Goal: Task Accomplishment & Management: Manage account settings

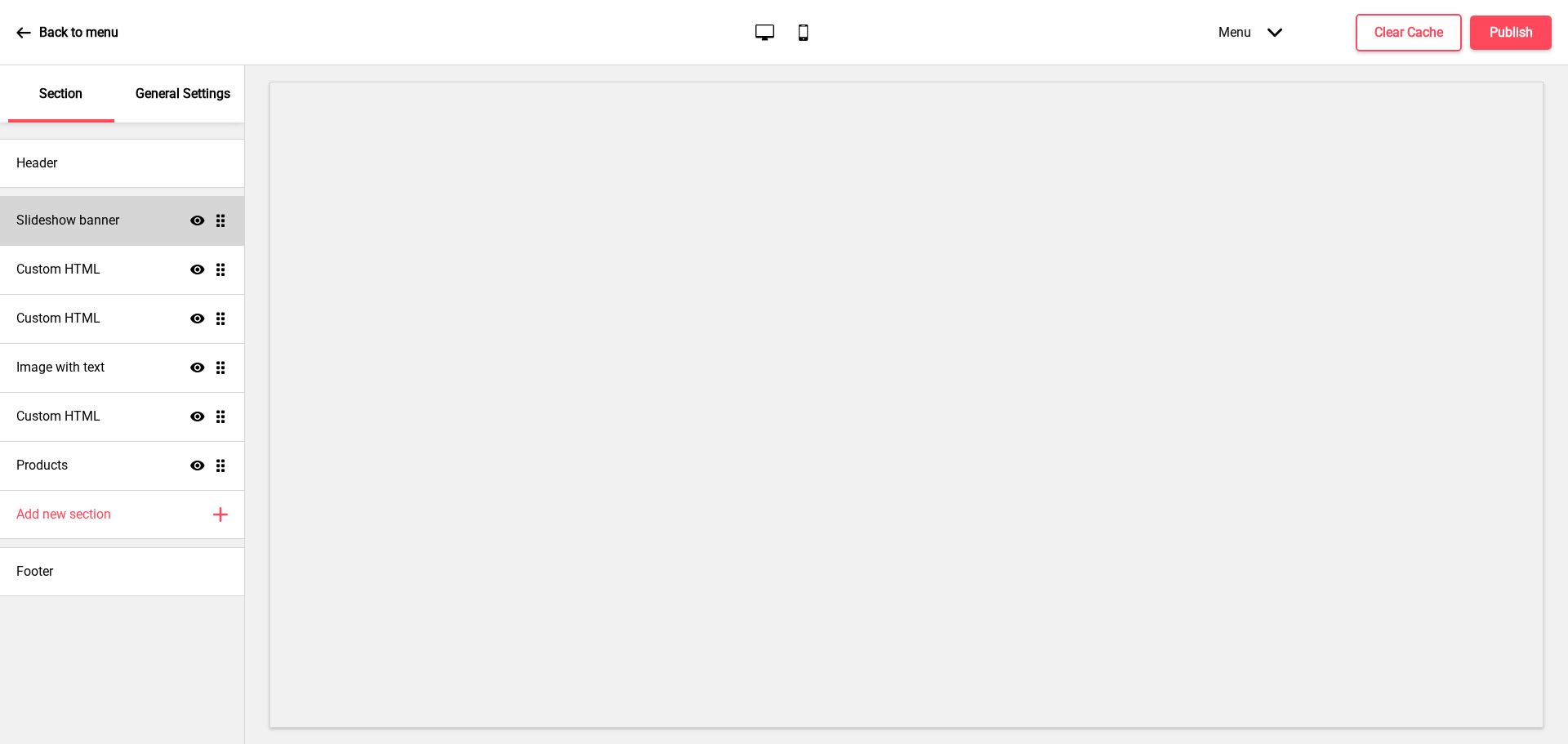
click at [119, 215] on h4 "Slideshow banner" at bounding box center [67, 221] width 103 height 18
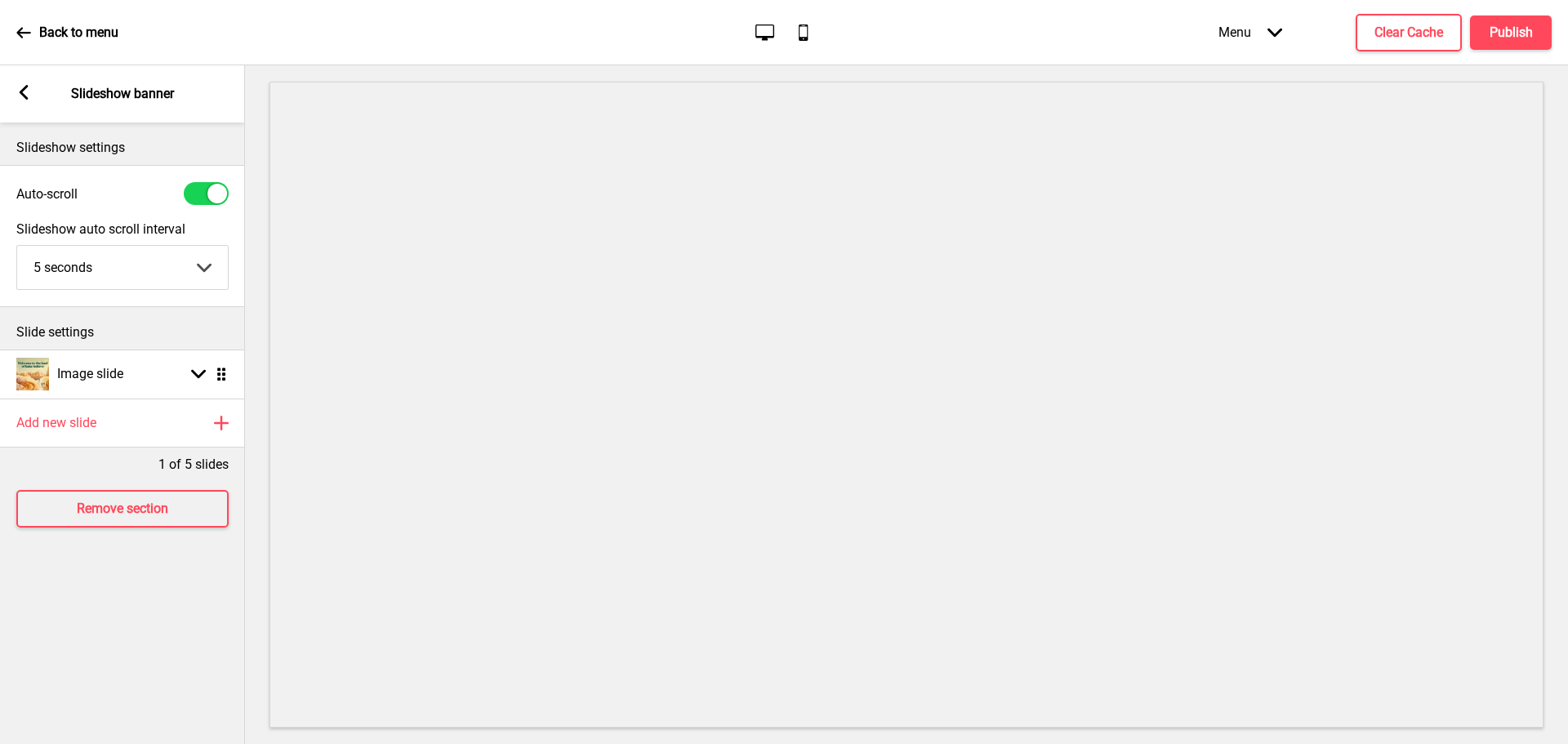
click at [20, 76] on div "Arrow left Slideshow banner" at bounding box center [122, 94] width 245 height 57
click at [12, 90] on div "Arrow left Slideshow banner" at bounding box center [122, 94] width 245 height 57
click at [21, 90] on icon at bounding box center [25, 92] width 9 height 15
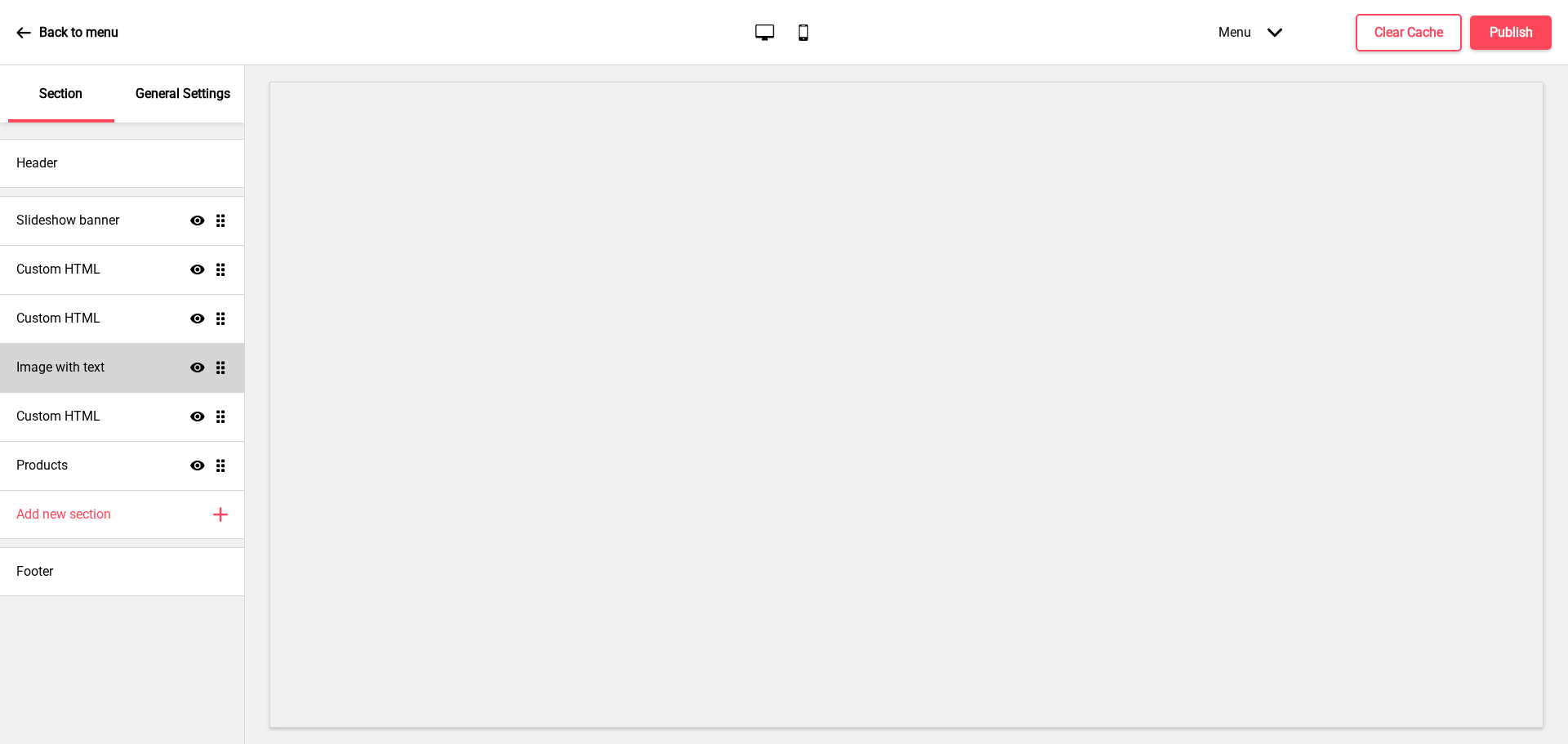
click at [117, 357] on div "Image with text Show Drag" at bounding box center [122, 367] width 245 height 49
select select "center"
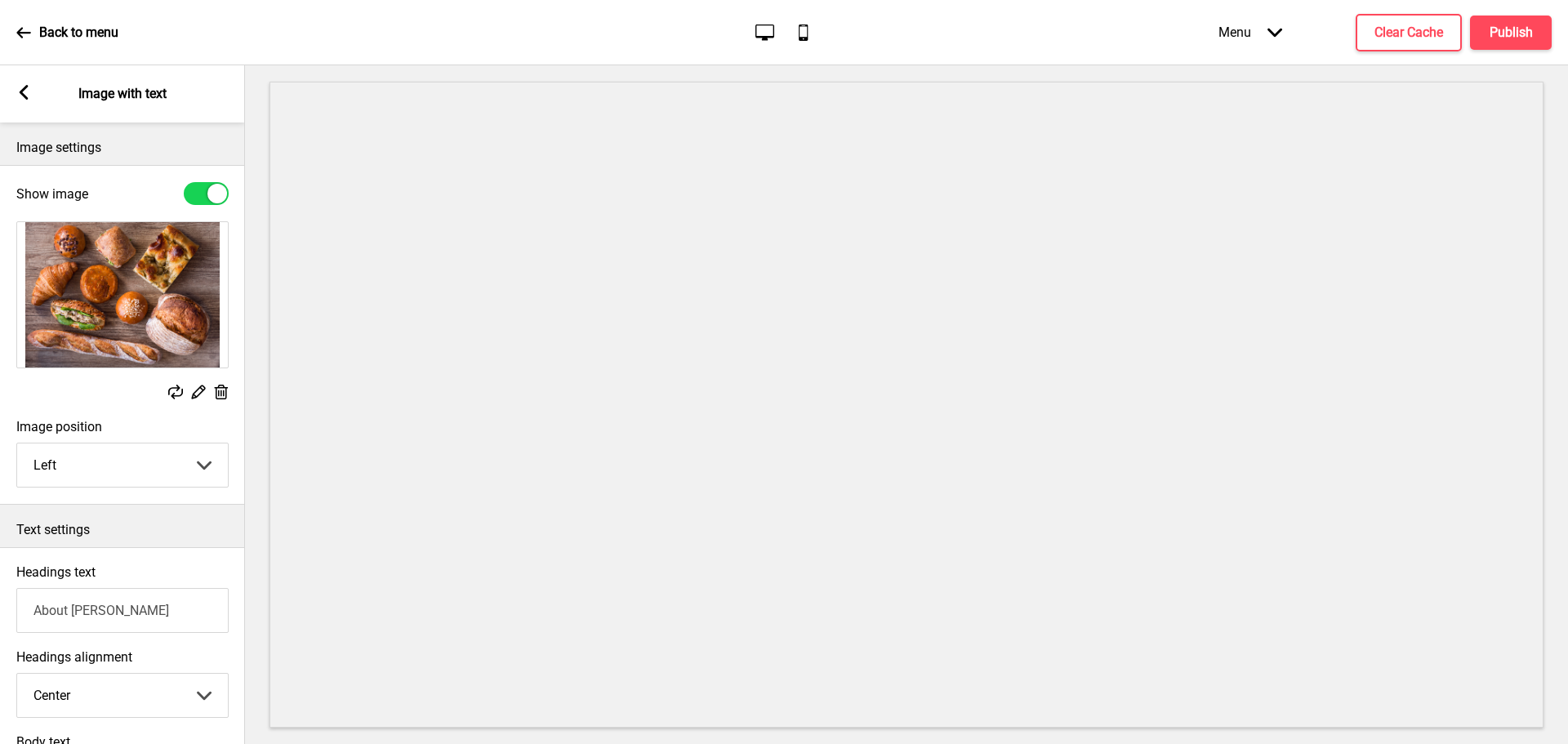
click at [15, 96] on div "Arrow left Image with text" at bounding box center [122, 94] width 245 height 57
click at [20, 93] on icon at bounding box center [25, 92] width 9 height 15
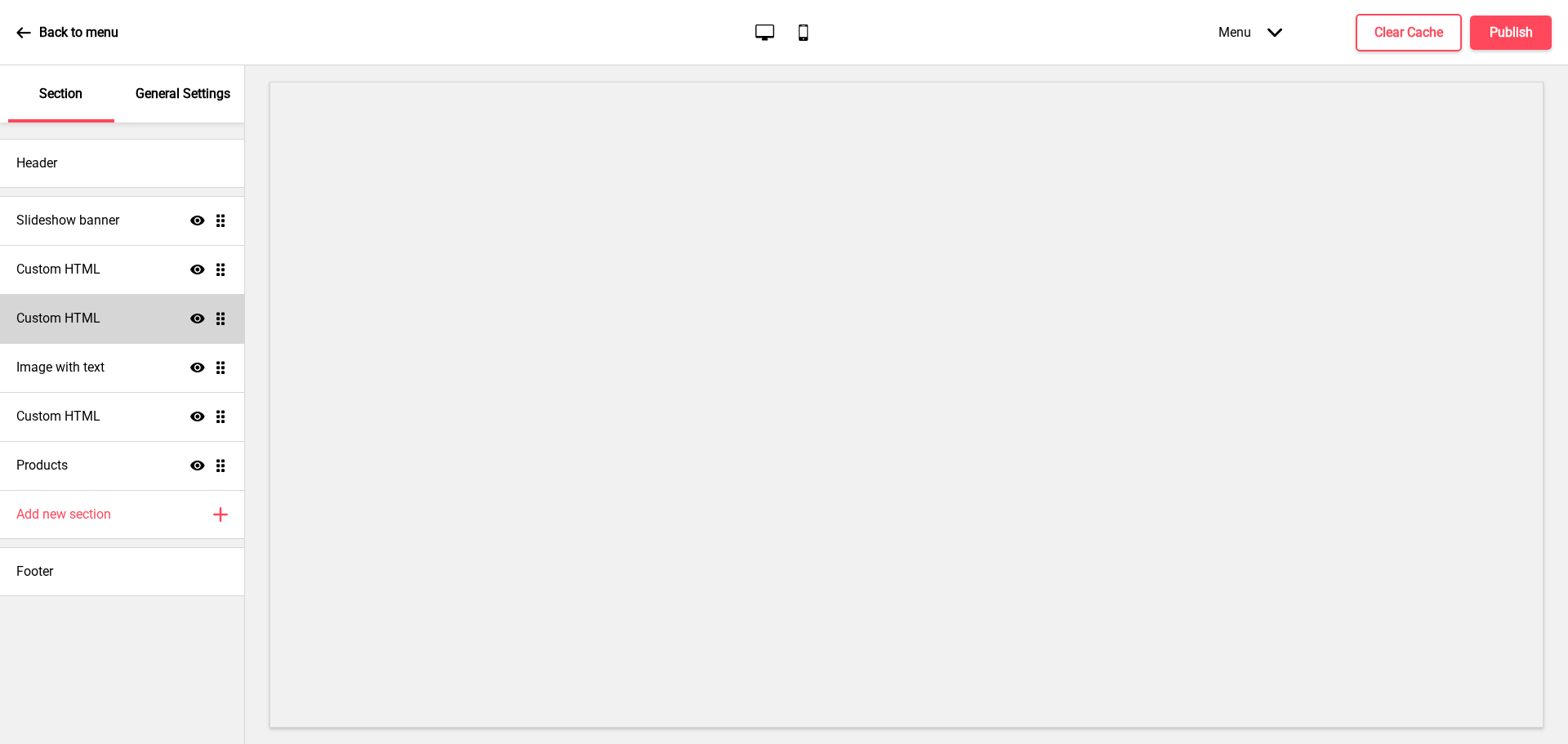
click at [112, 307] on div "Custom HTML Show Drag" at bounding box center [122, 318] width 245 height 49
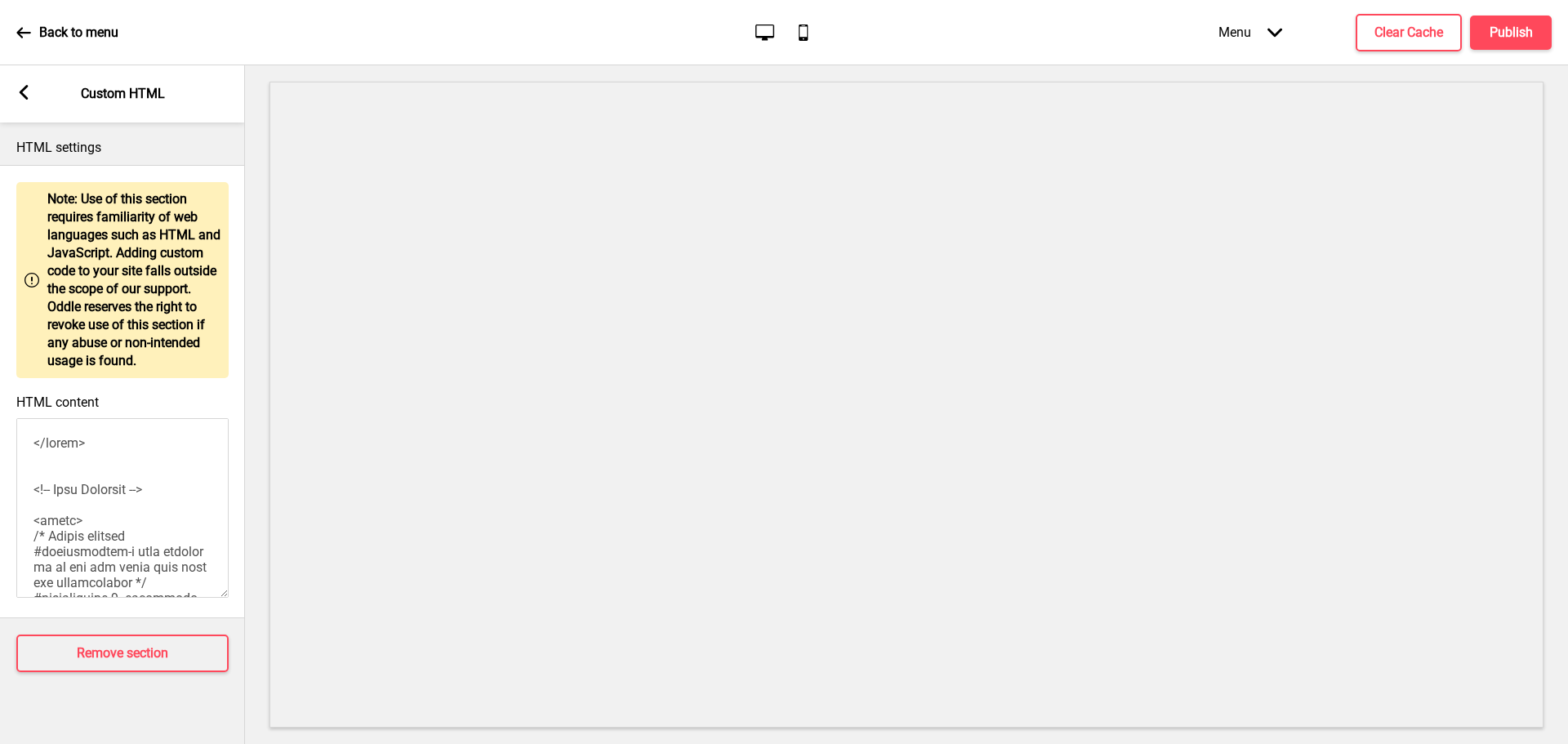
click at [36, 85] on div "Arrow left Custom HTML" at bounding box center [122, 94] width 245 height 57
click at [28, 85] on icon at bounding box center [25, 92] width 9 height 15
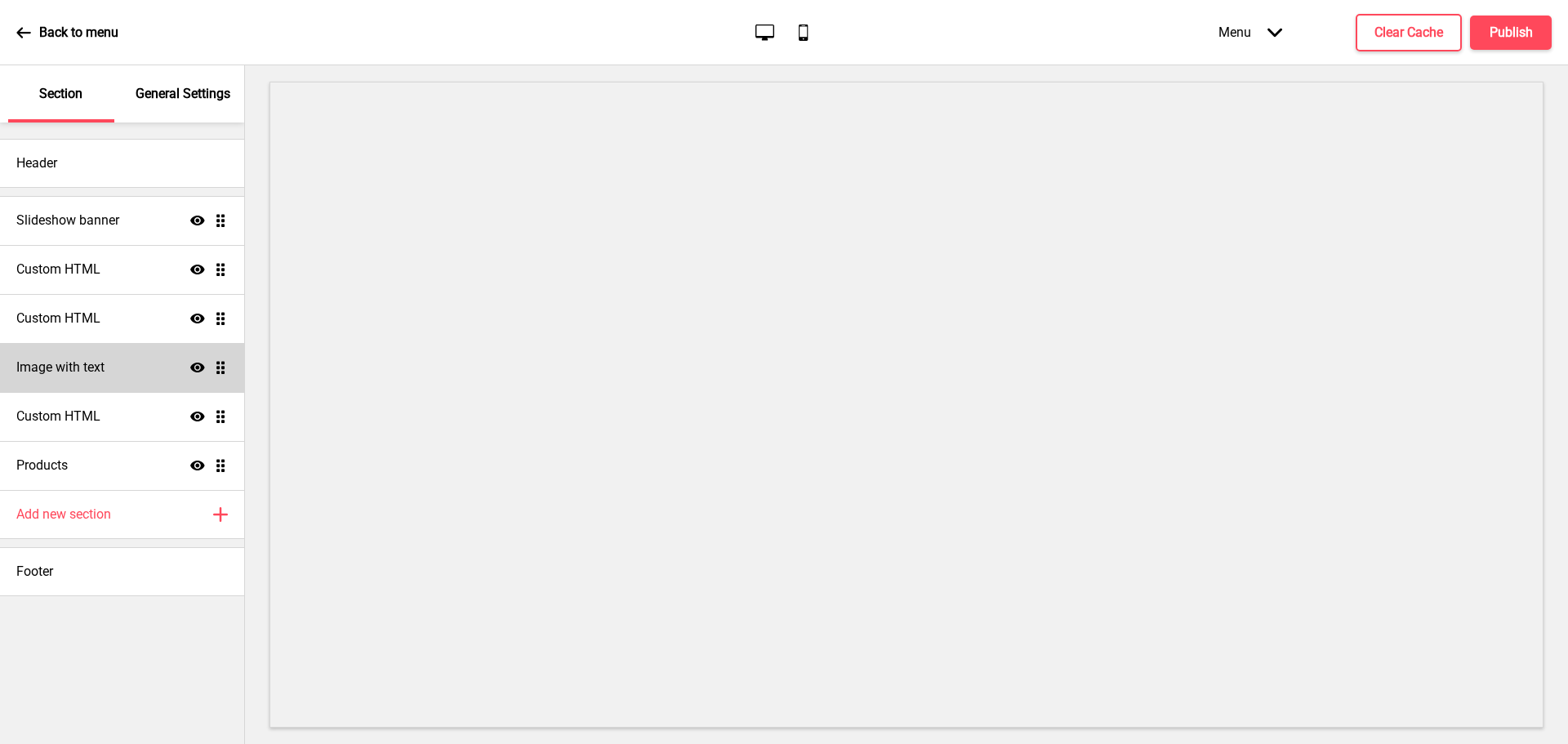
click at [126, 377] on div "Image with text Show Drag" at bounding box center [122, 367] width 245 height 49
select select "center"
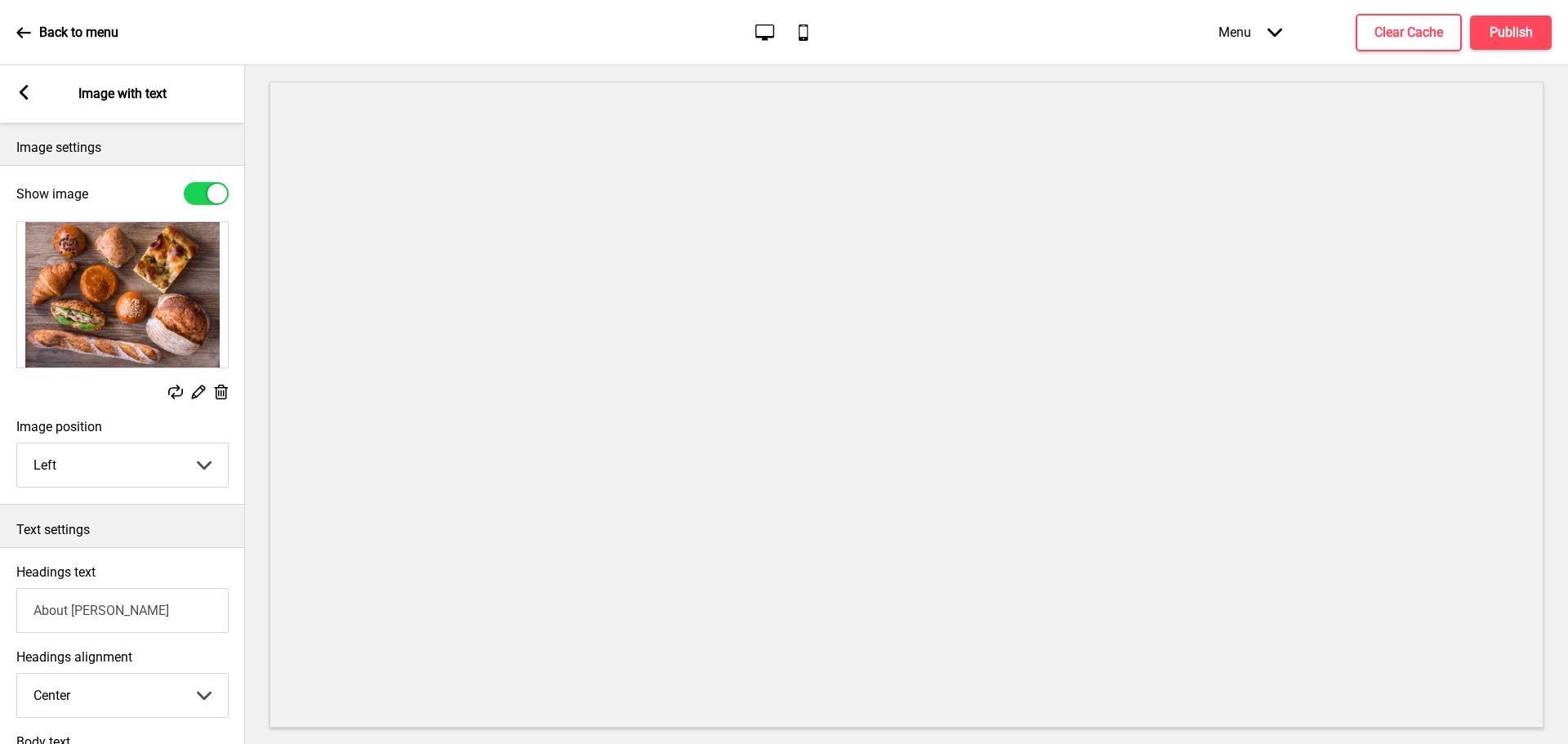
click at [195, 393] on icon at bounding box center [198, 392] width 14 height 14
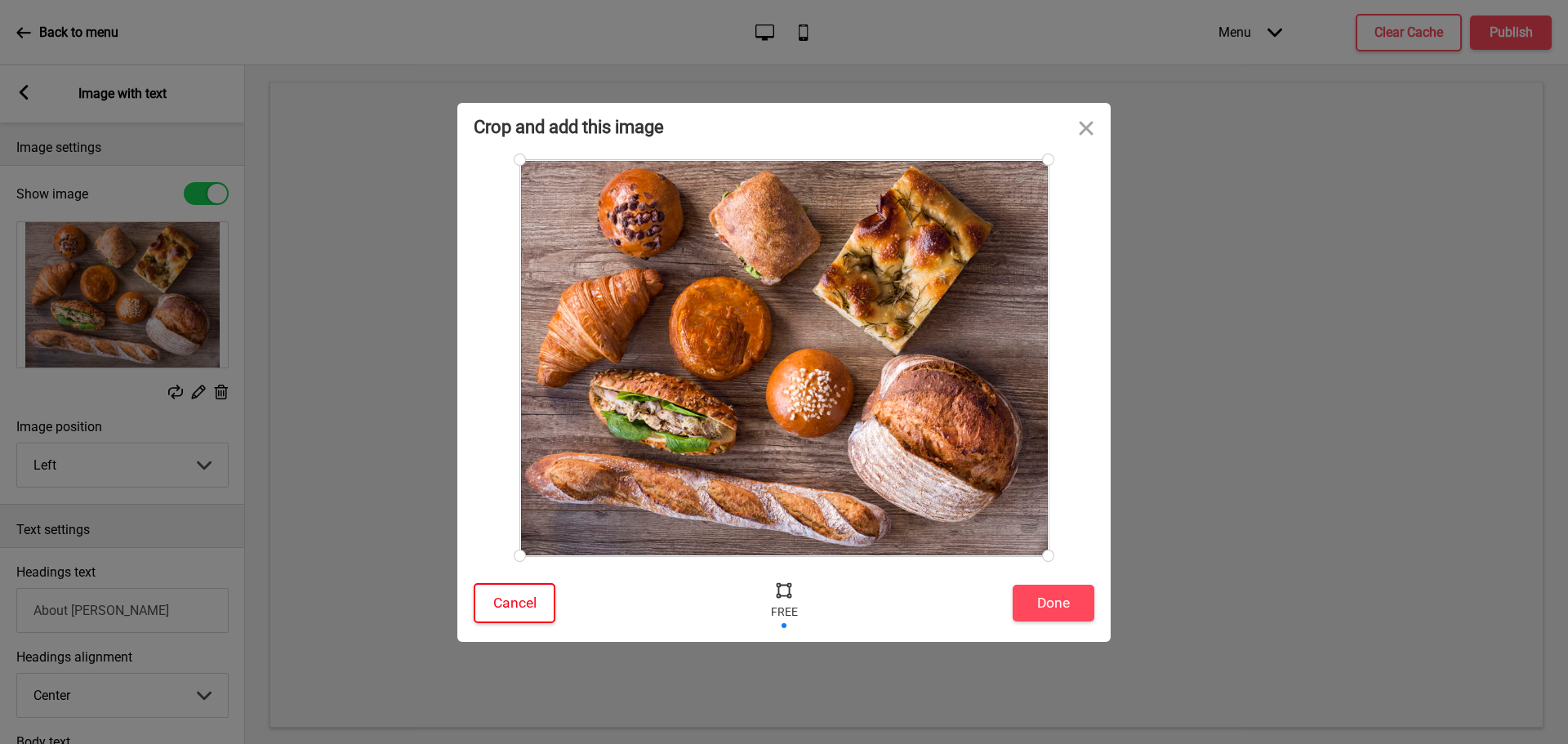
click at [517, 601] on button "Cancel" at bounding box center [515, 603] width 82 height 40
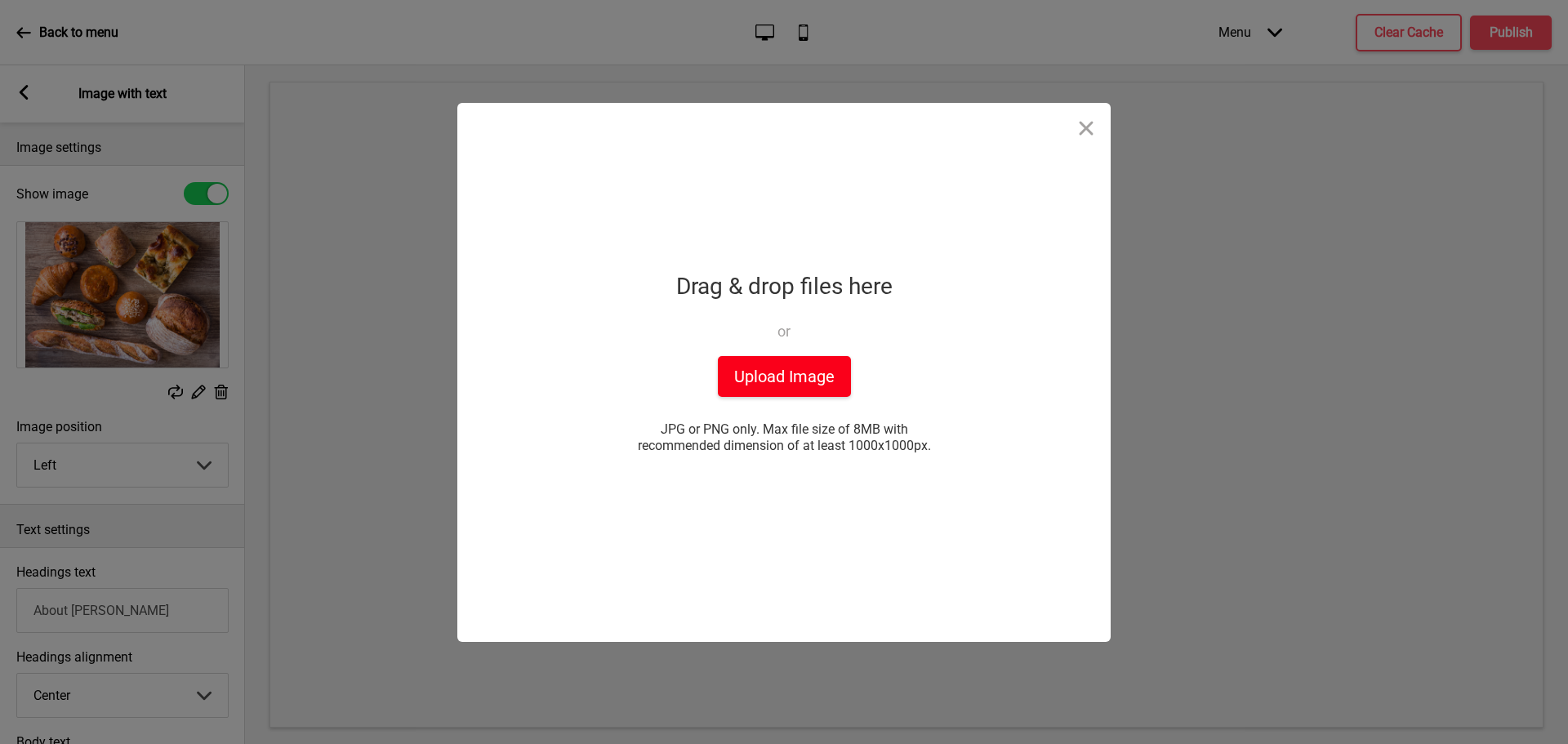
click at [803, 365] on button "Upload Image" at bounding box center [784, 377] width 133 height 41
click at [807, 383] on button "Upload Image" at bounding box center [784, 377] width 133 height 41
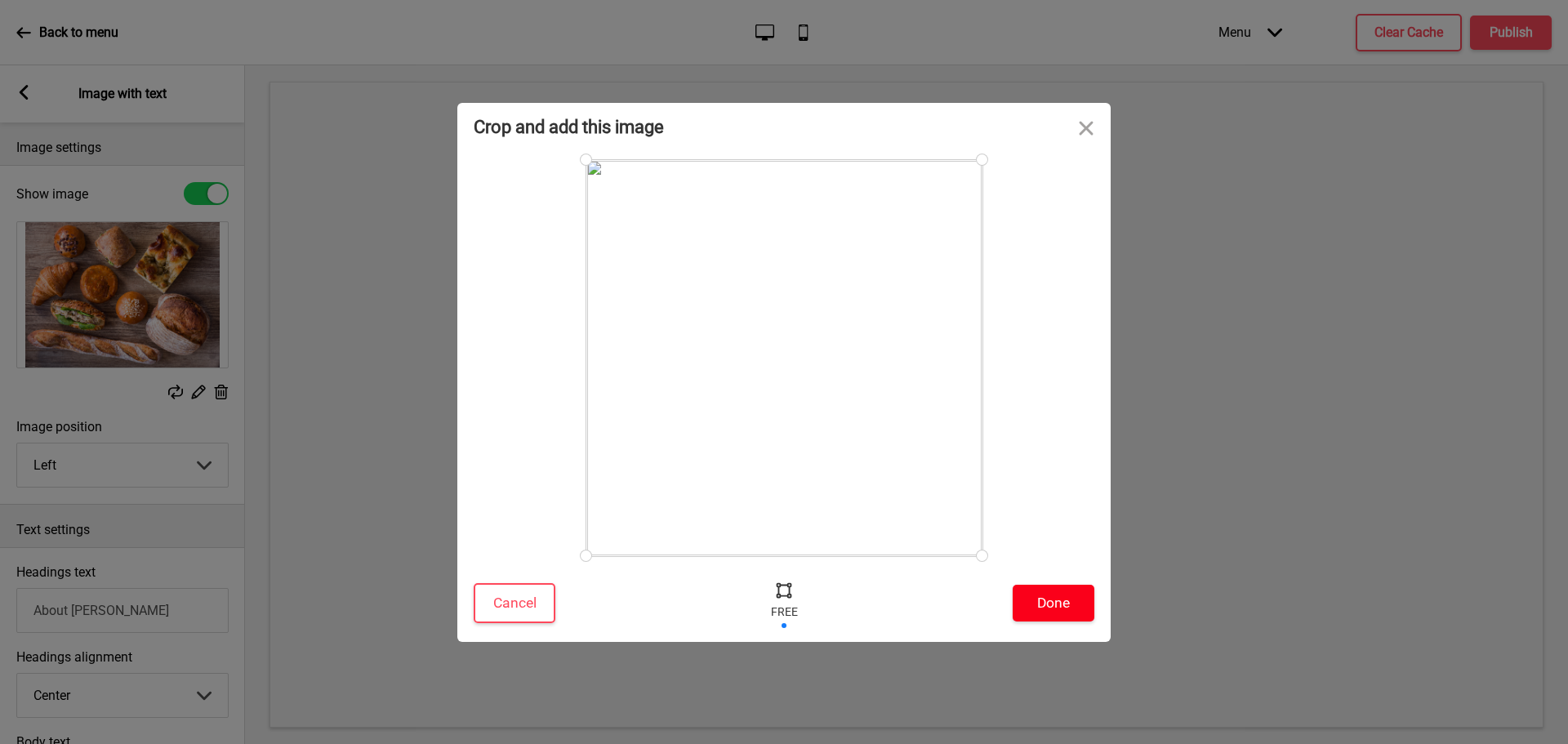
click at [1044, 598] on button "Done" at bounding box center [1054, 603] width 82 height 36
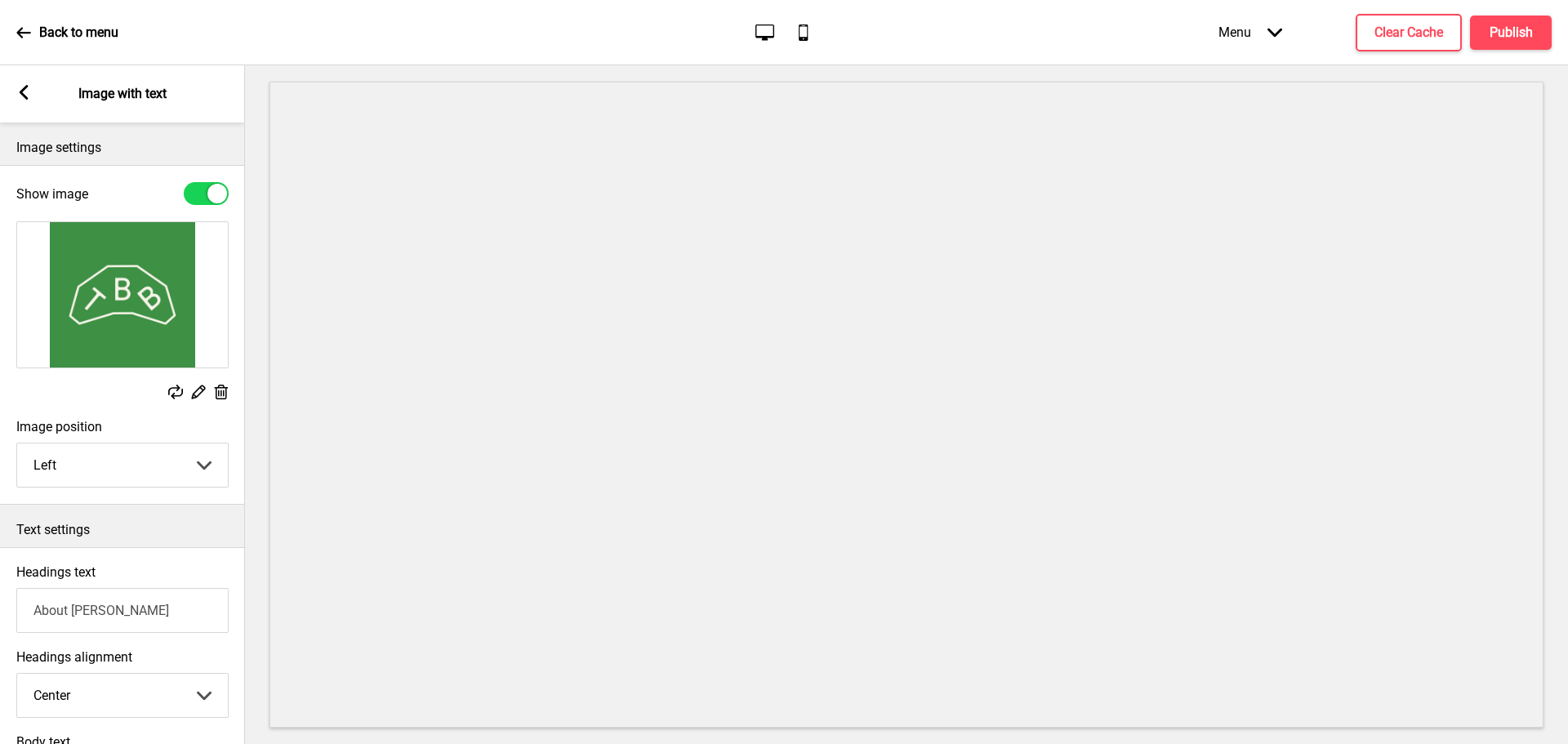
click at [25, 97] on icon at bounding box center [25, 92] width 9 height 15
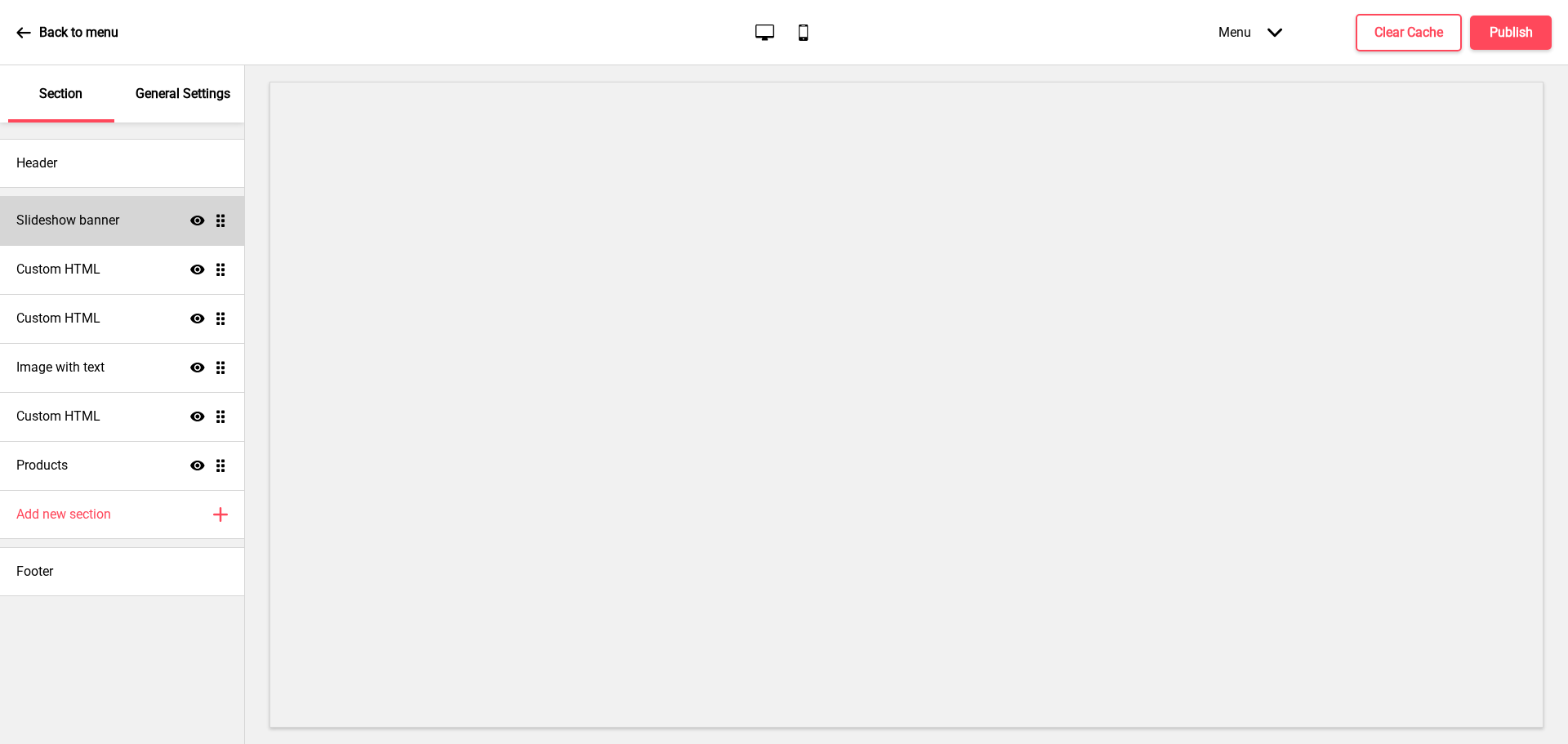
click at [80, 217] on h4 "Slideshow banner" at bounding box center [67, 221] width 103 height 18
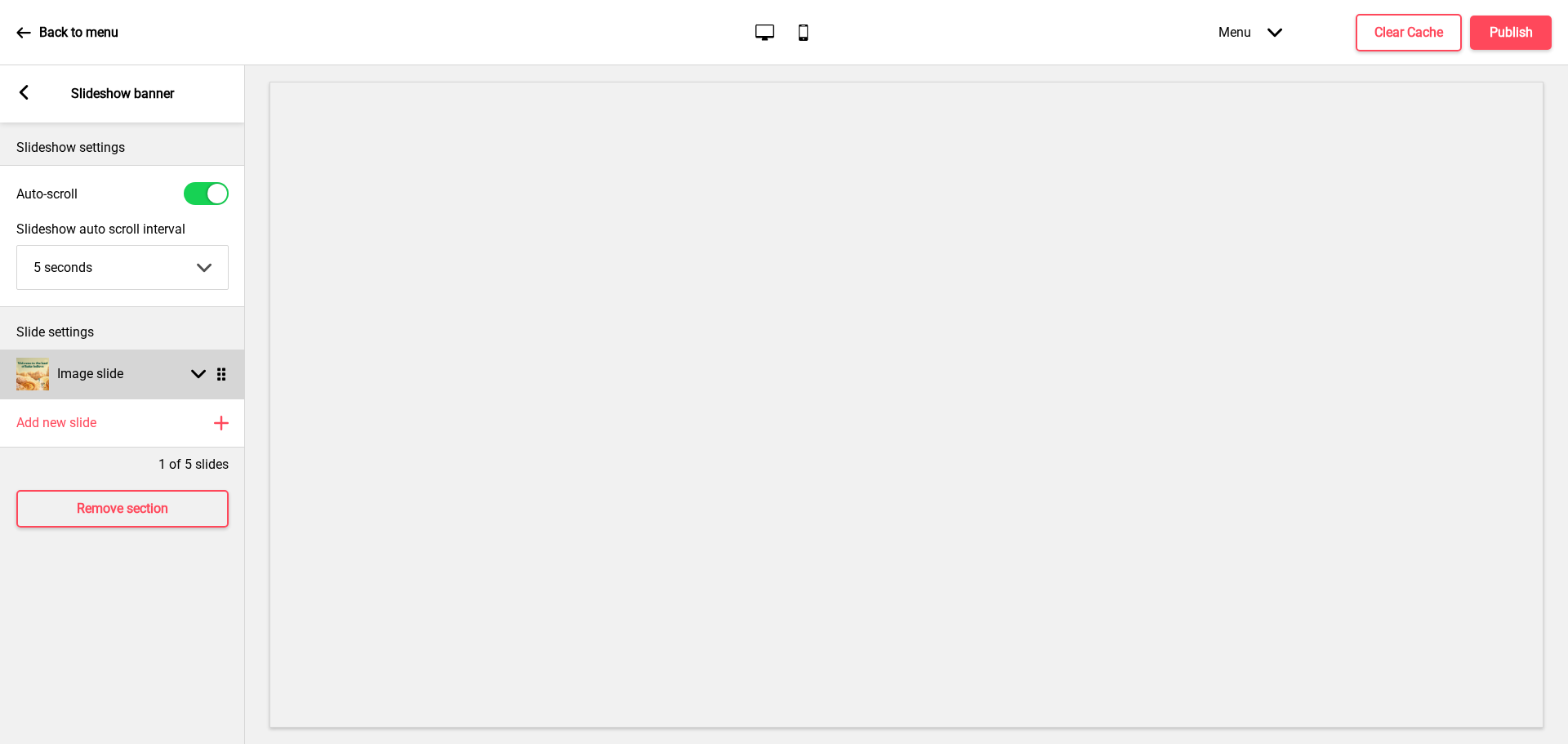
click at [196, 375] on icon at bounding box center [198, 375] width 15 height 9
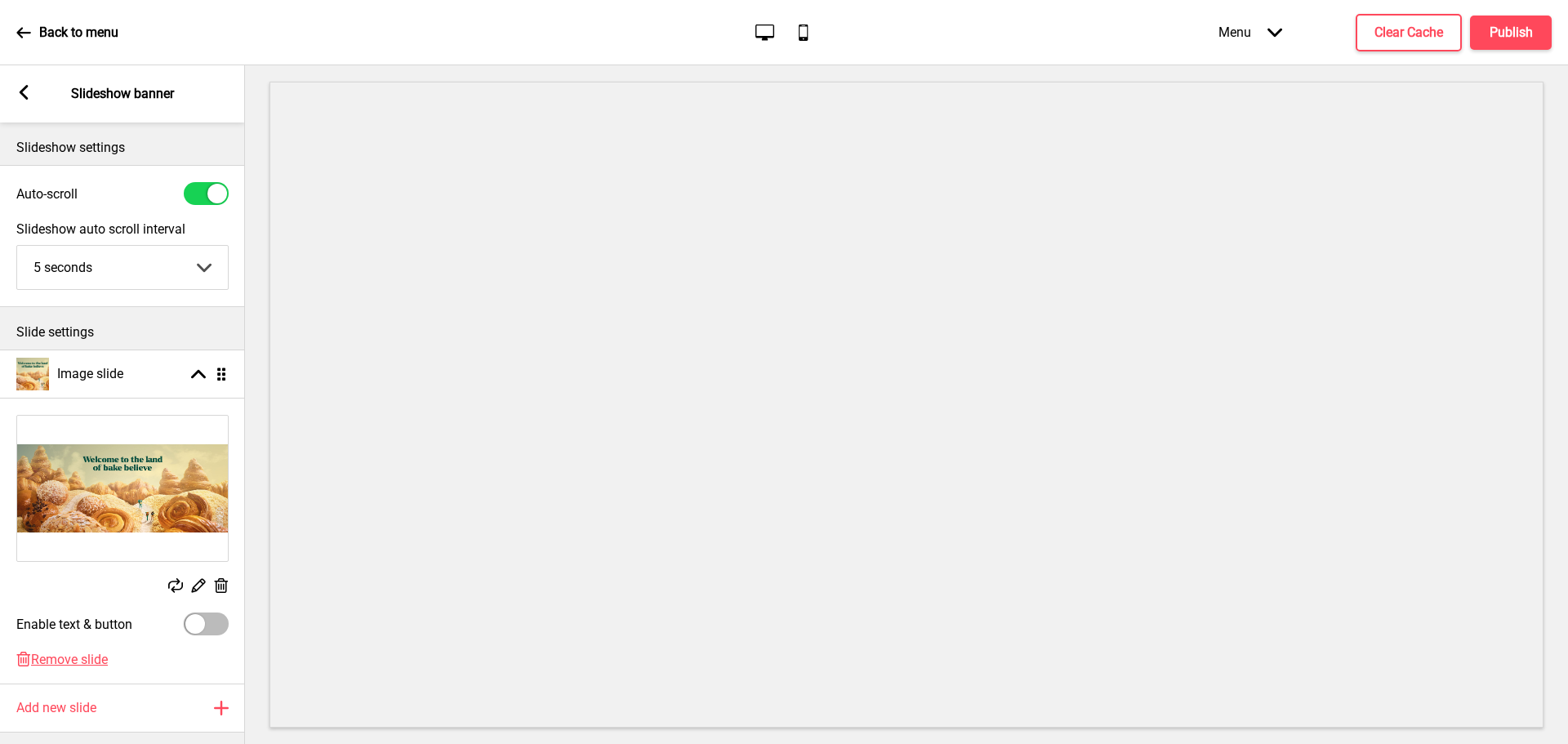
click at [200, 588] on icon at bounding box center [198, 586] width 14 height 14
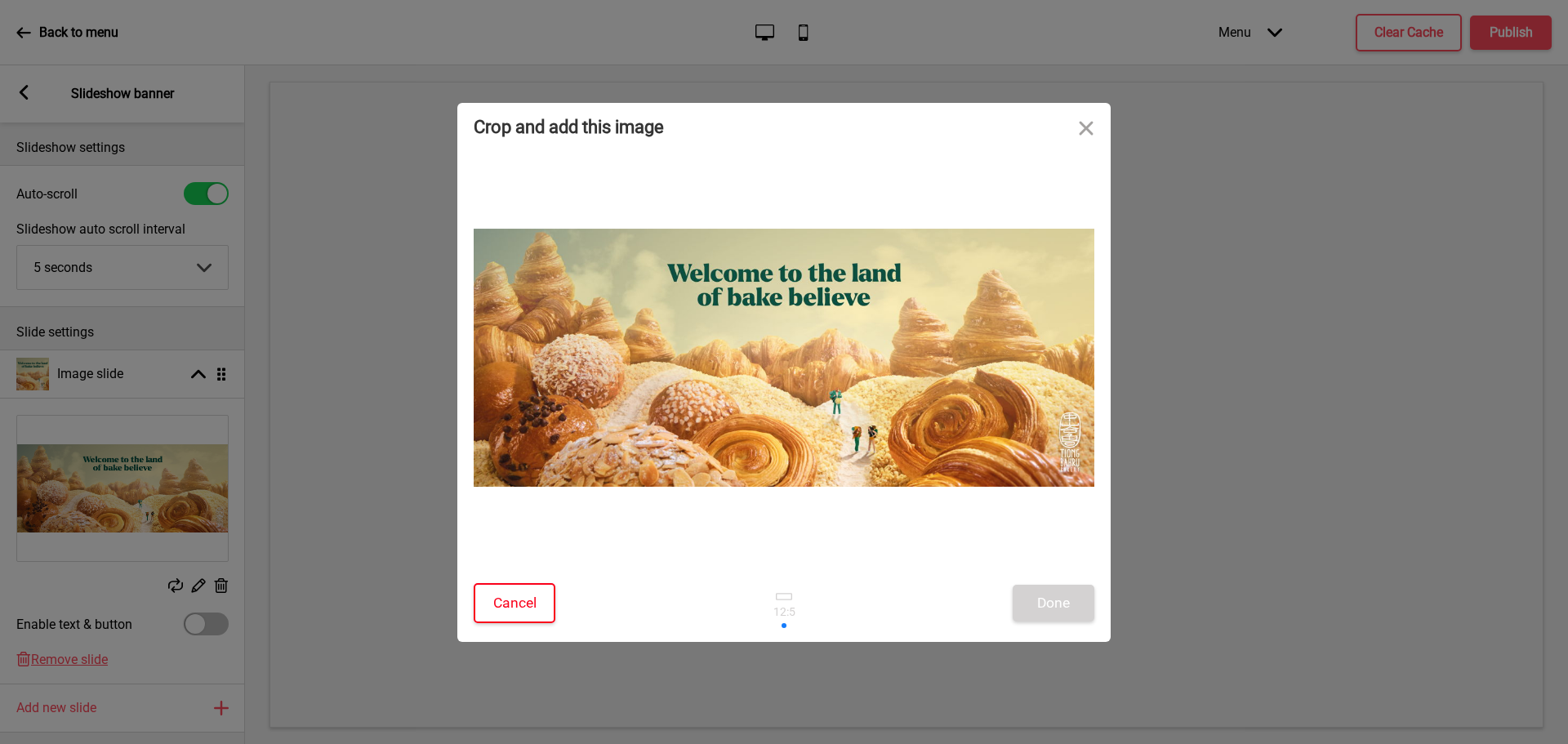
click at [520, 604] on button "Cancel" at bounding box center [515, 603] width 82 height 40
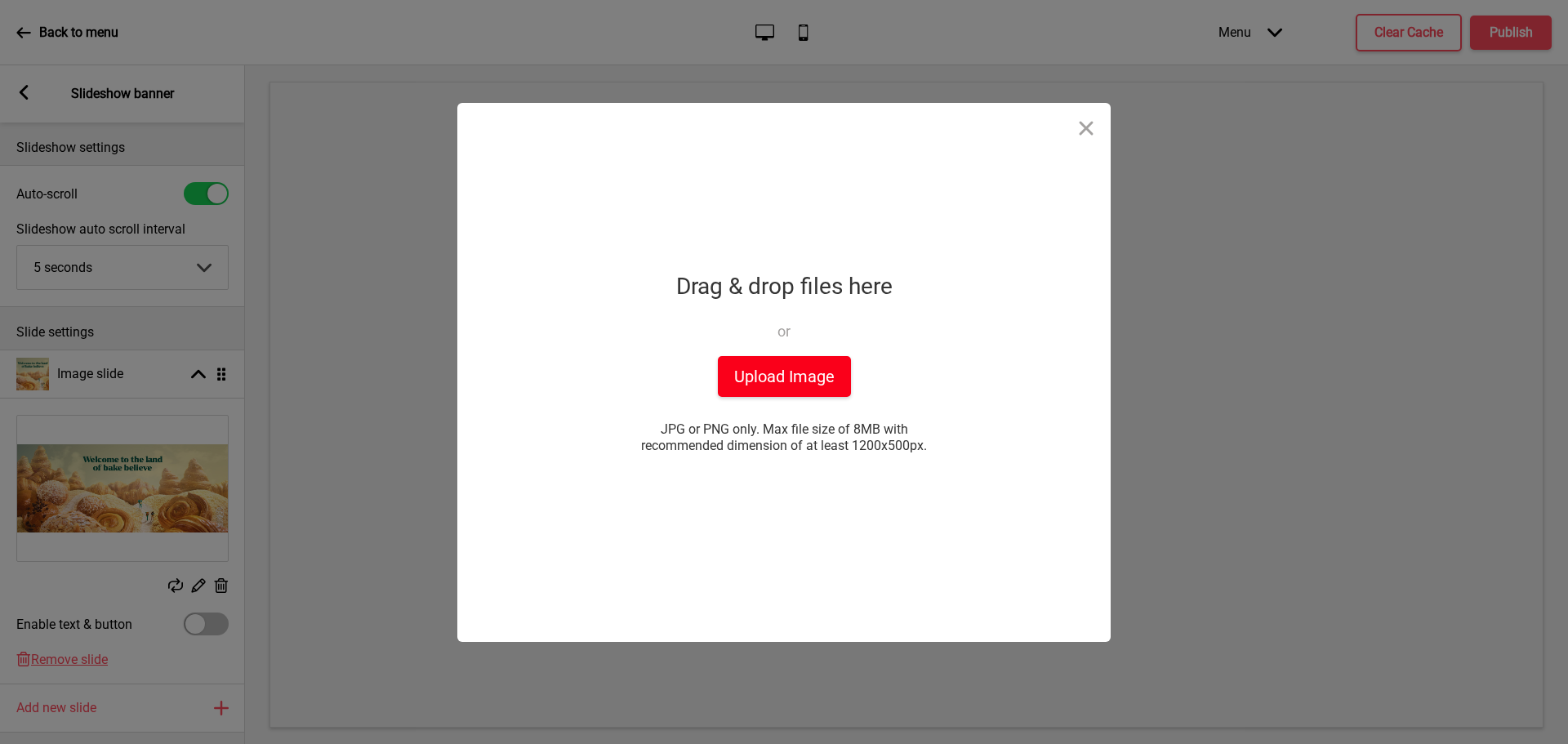
click at [732, 367] on button "Upload Image" at bounding box center [784, 377] width 133 height 41
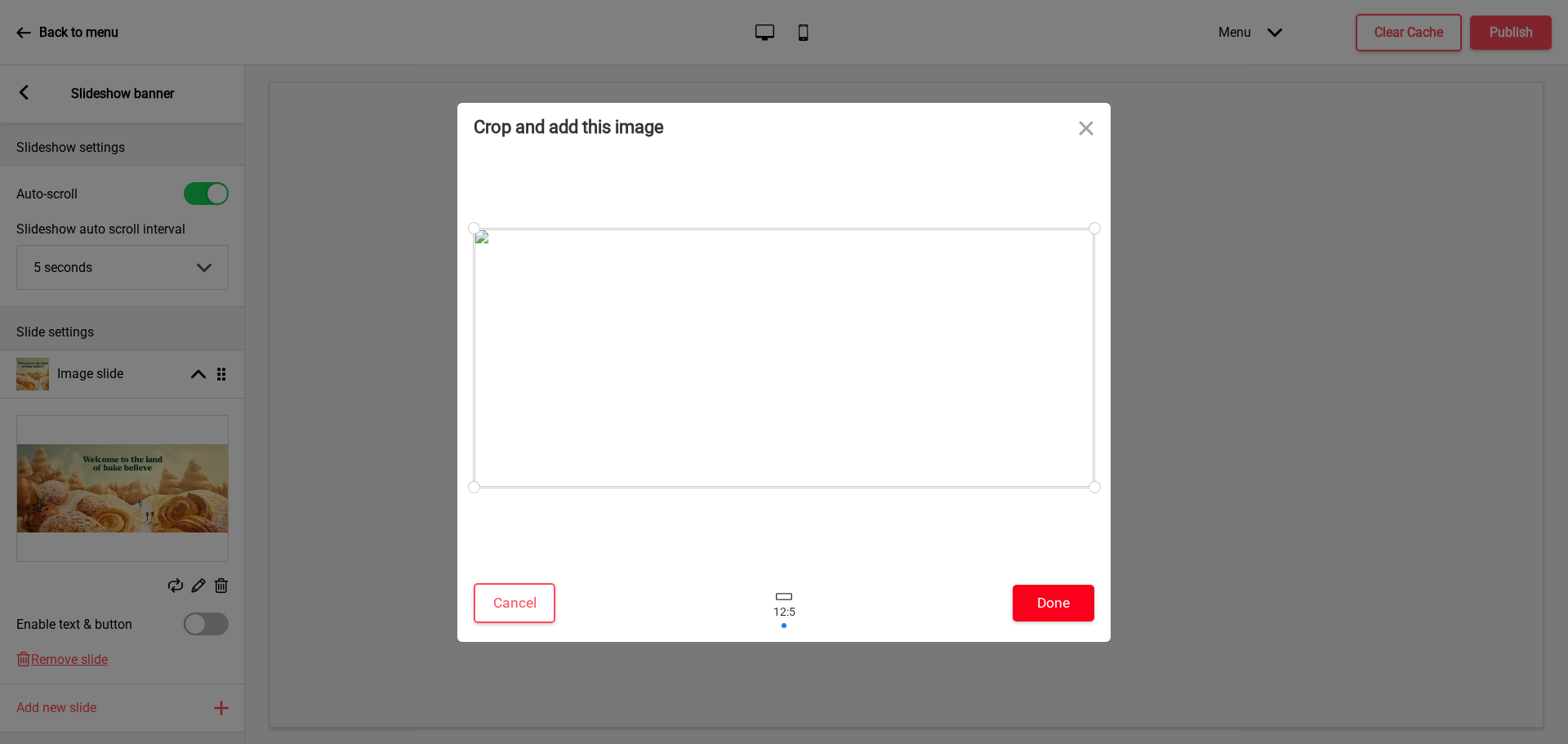
click at [1041, 605] on button "Done" at bounding box center [1054, 603] width 82 height 36
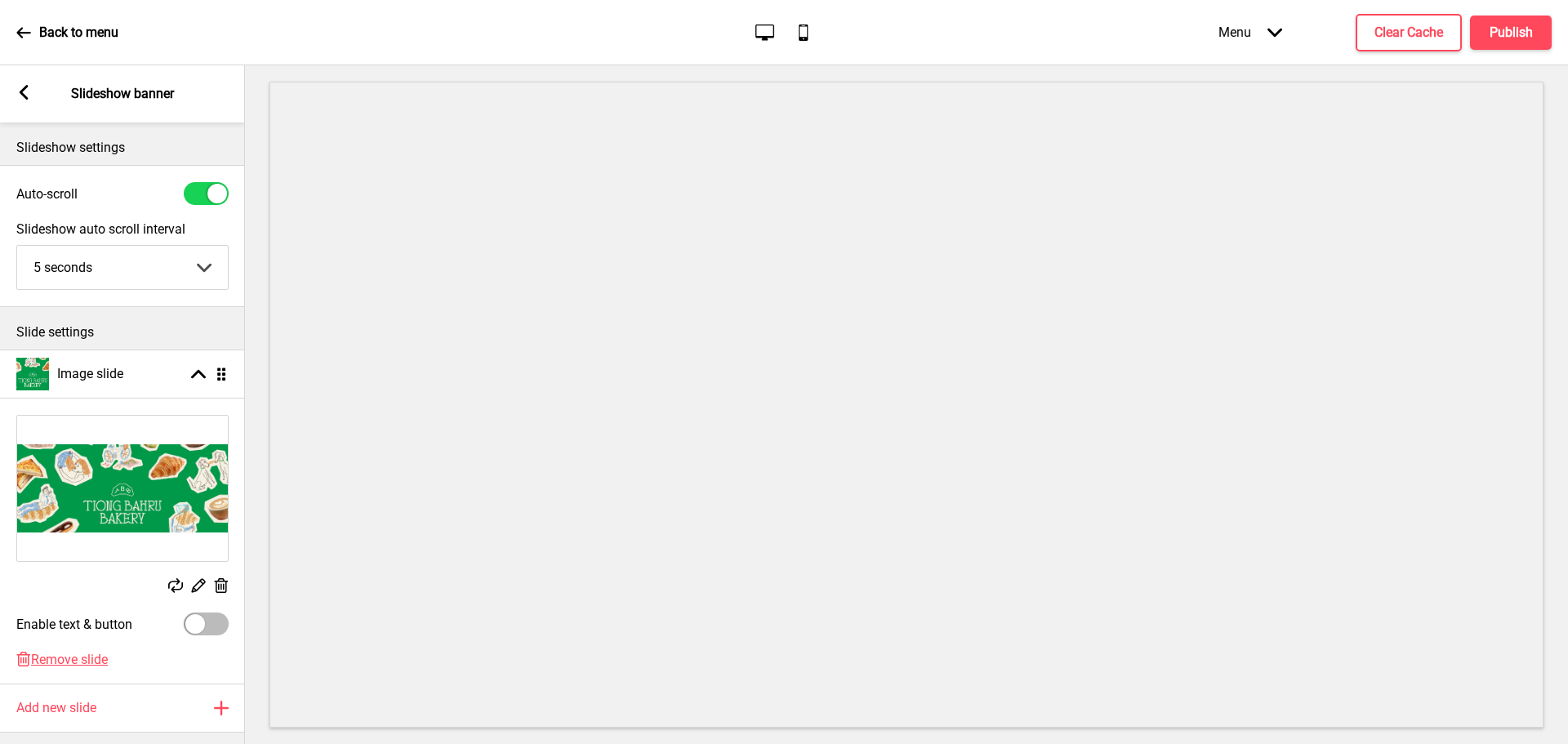
click at [99, 494] on img at bounding box center [123, 488] width 211 height 146
click at [32, 87] on div "Arrow left Slideshow banner" at bounding box center [122, 94] width 245 height 57
click at [28, 89] on rect at bounding box center [24, 92] width 15 height 15
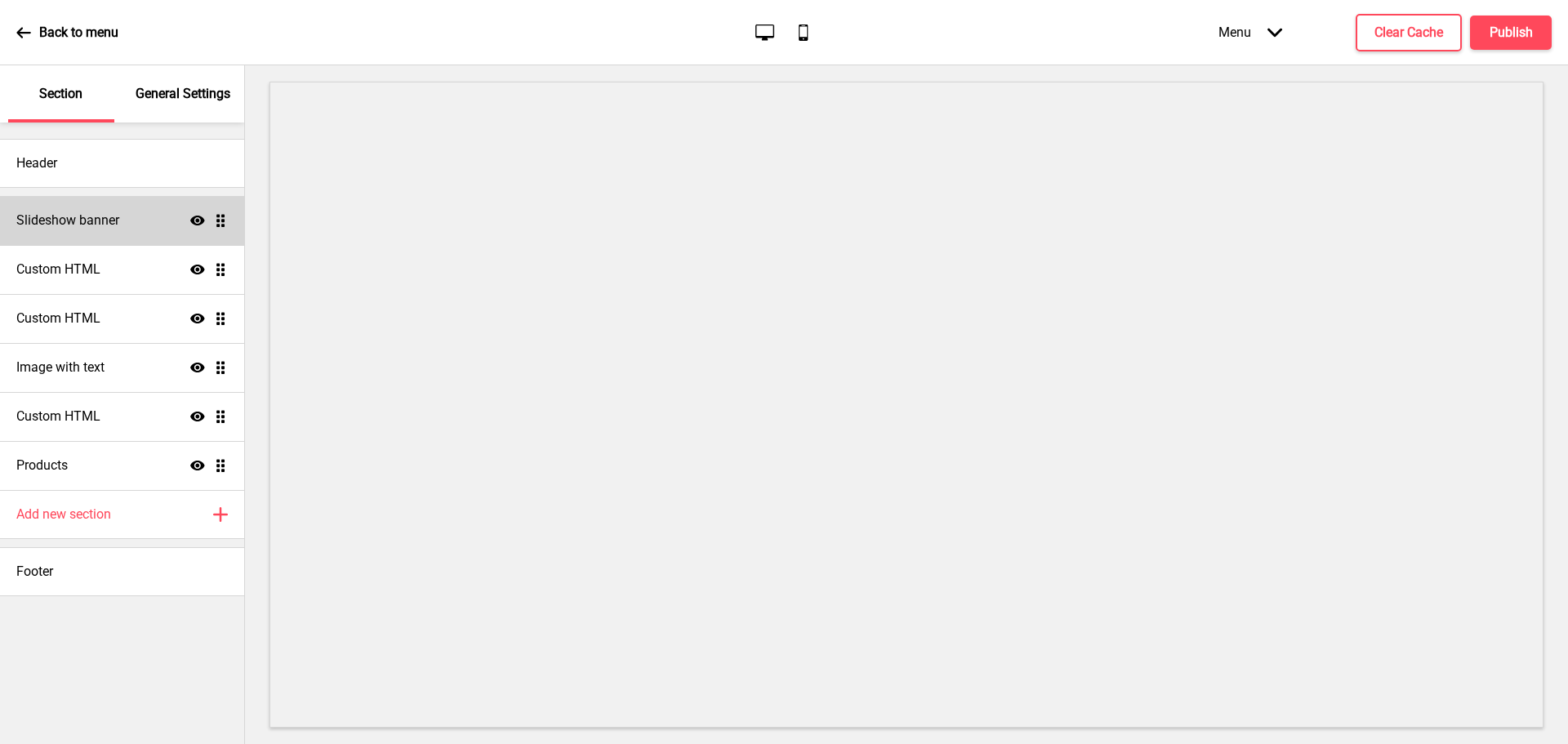
click at [73, 226] on h4 "Slideshow banner" at bounding box center [67, 221] width 103 height 18
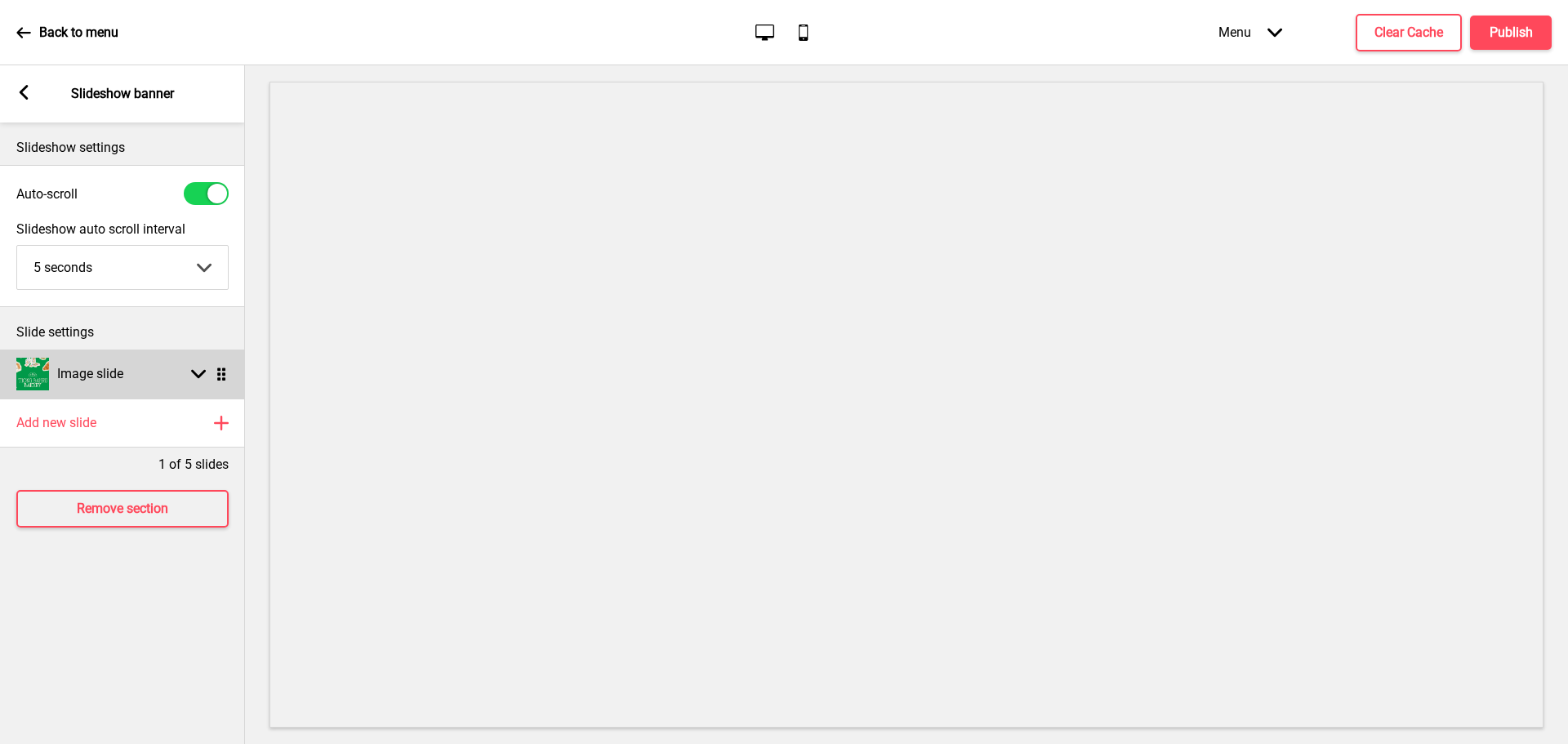
click at [205, 384] on div "Image slide Arrow down Drag" at bounding box center [122, 374] width 245 height 49
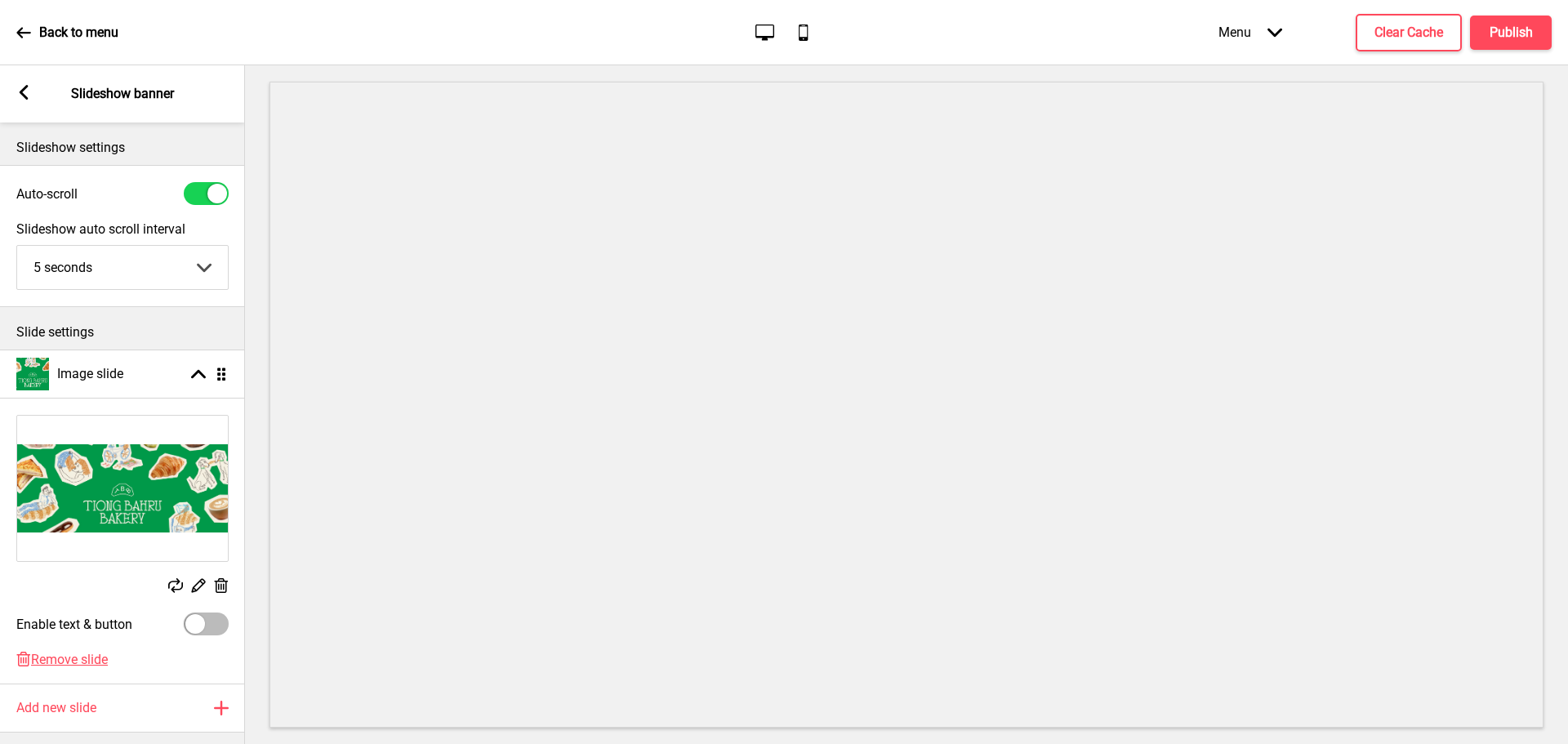
click at [25, 96] on icon at bounding box center [25, 92] width 9 height 15
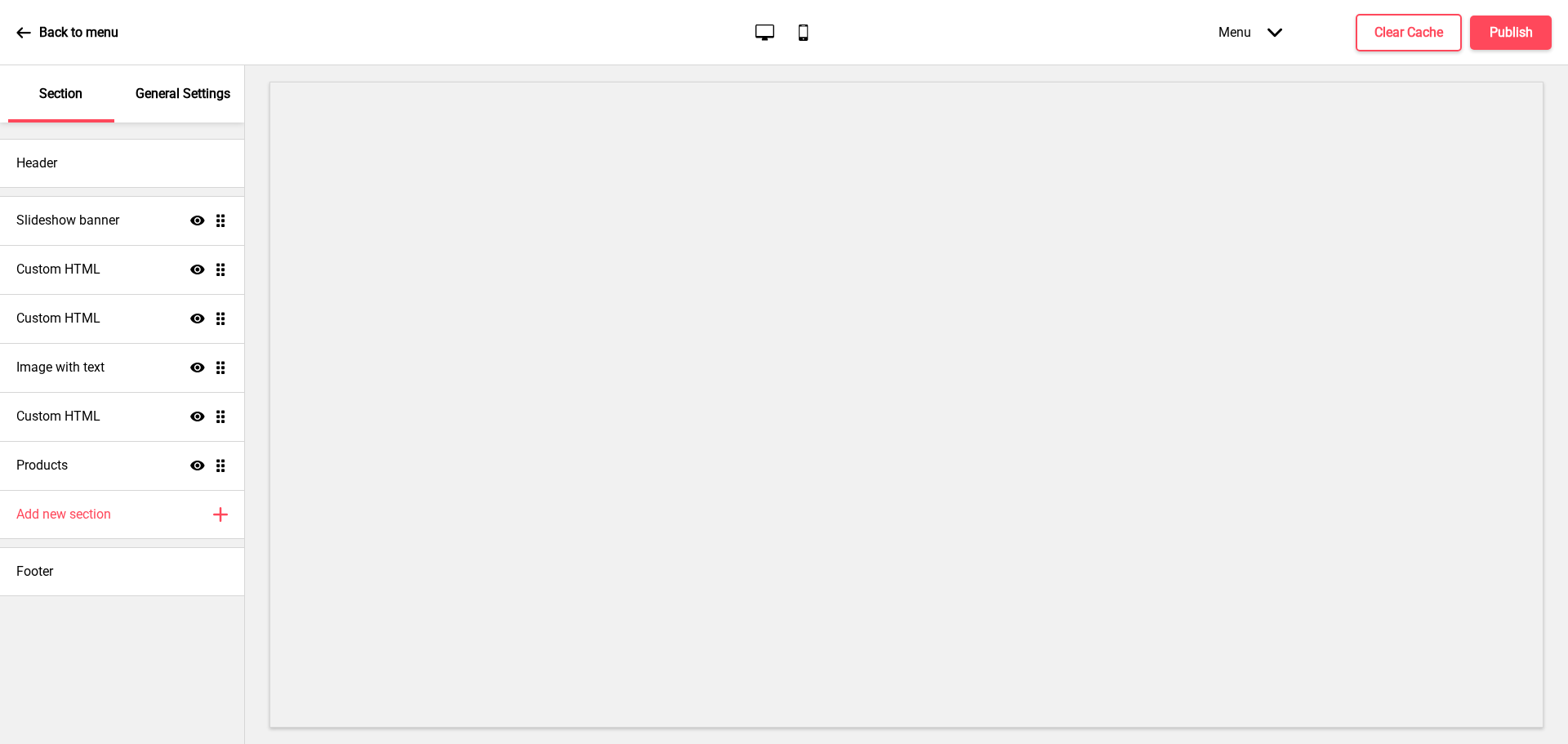
click at [25, 38] on icon at bounding box center [24, 33] width 15 height 15
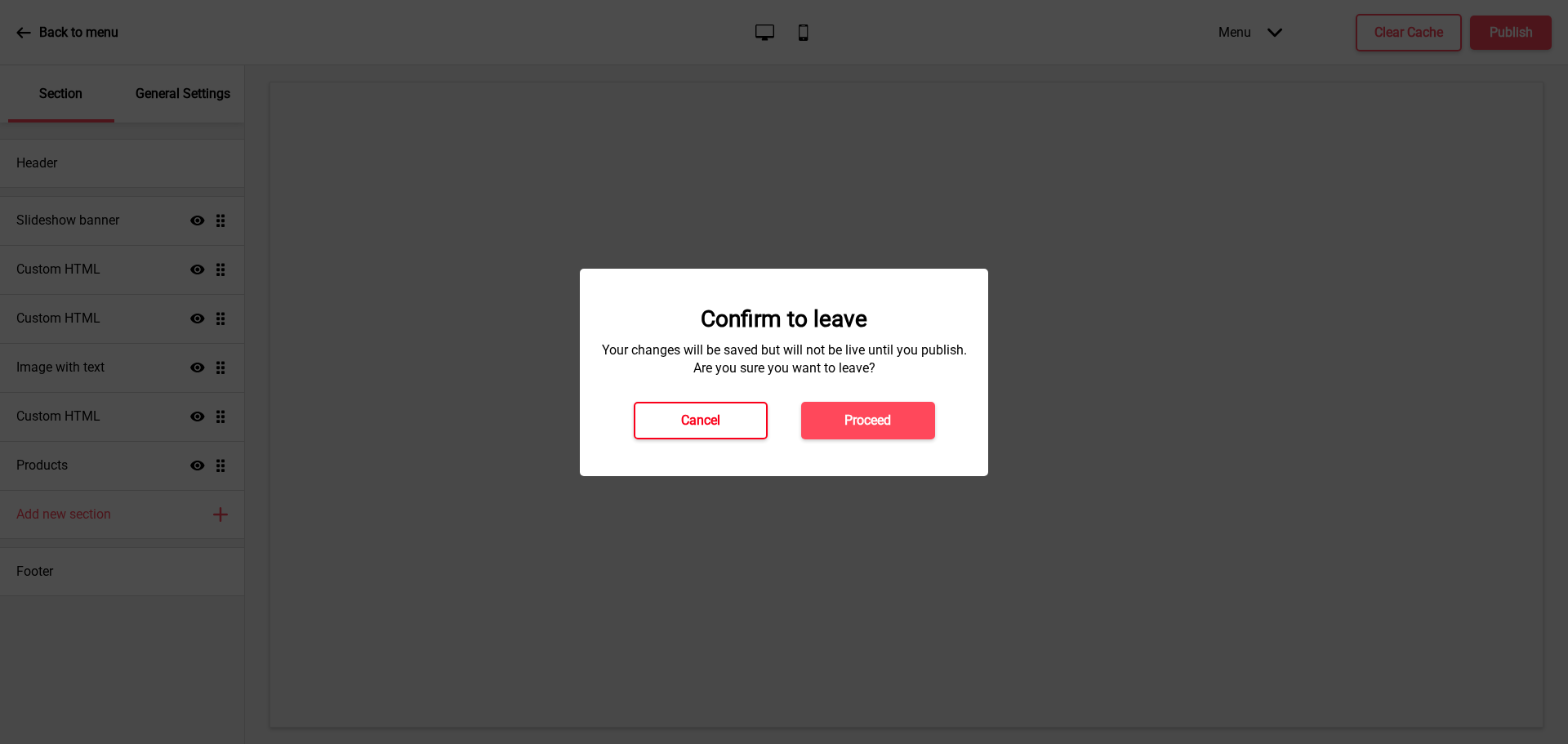
click at [759, 413] on button "Cancel" at bounding box center [700, 420] width 134 height 37
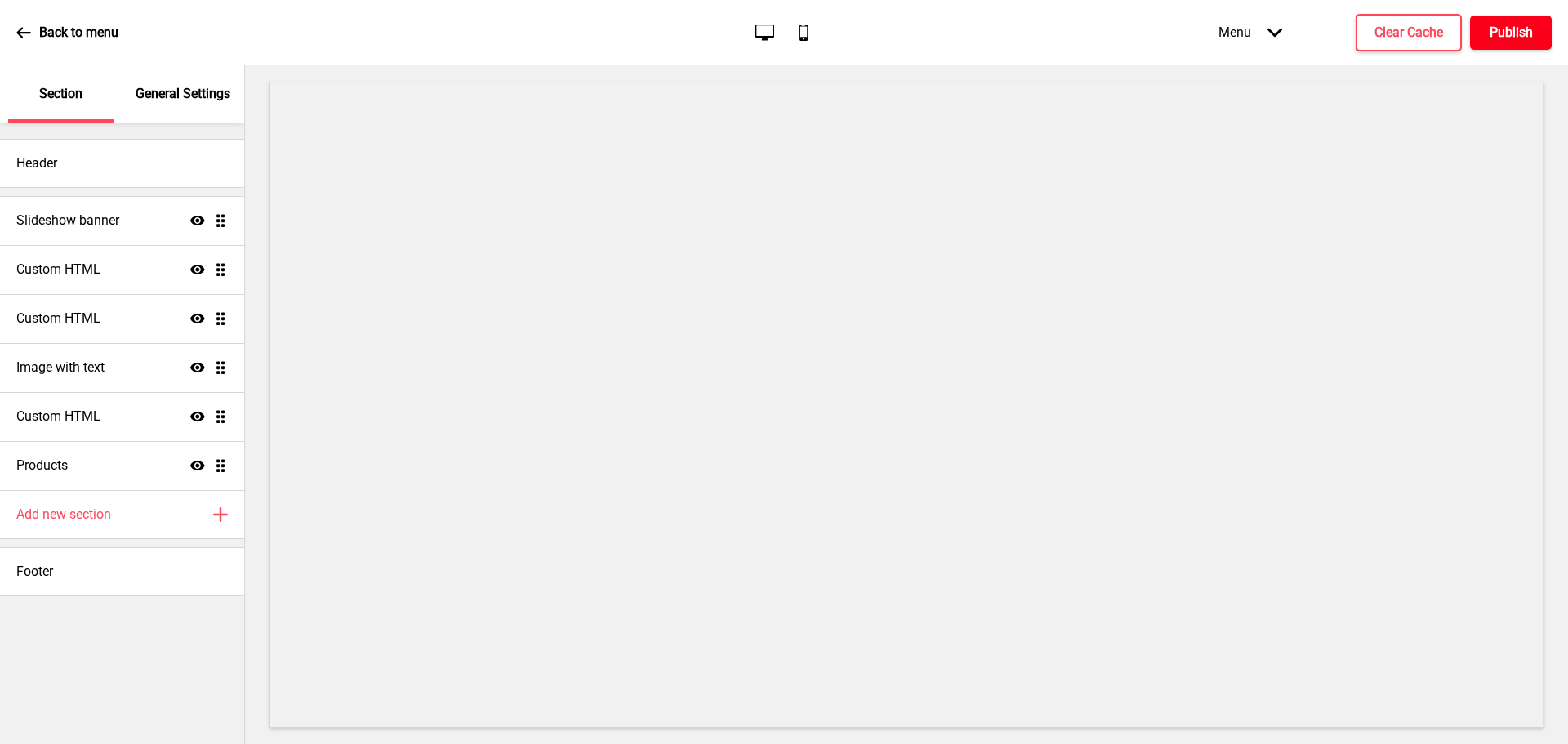
click at [1509, 35] on h4 "Publish" at bounding box center [1512, 33] width 44 height 18
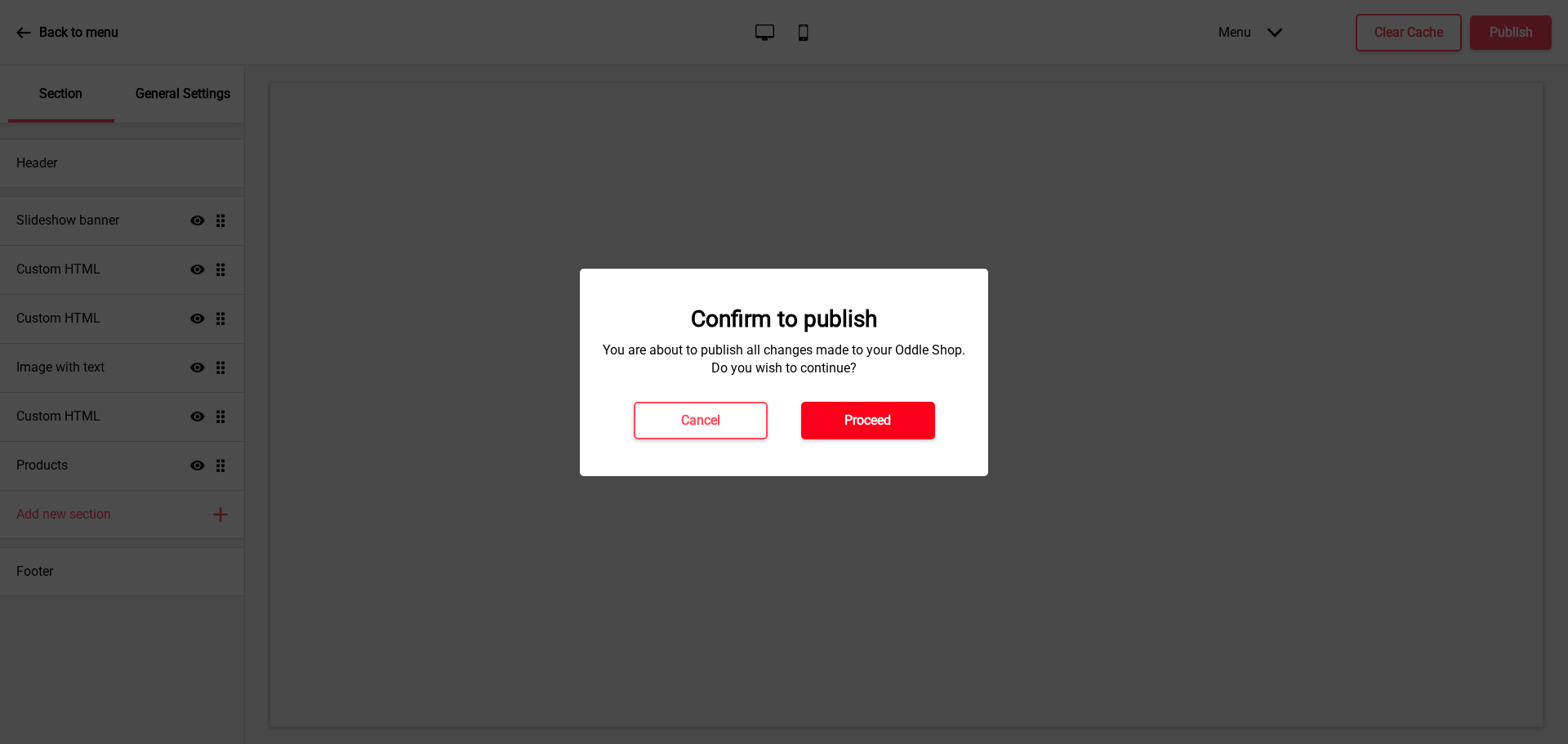
click at [872, 413] on h4 "Proceed" at bounding box center [868, 421] width 46 height 18
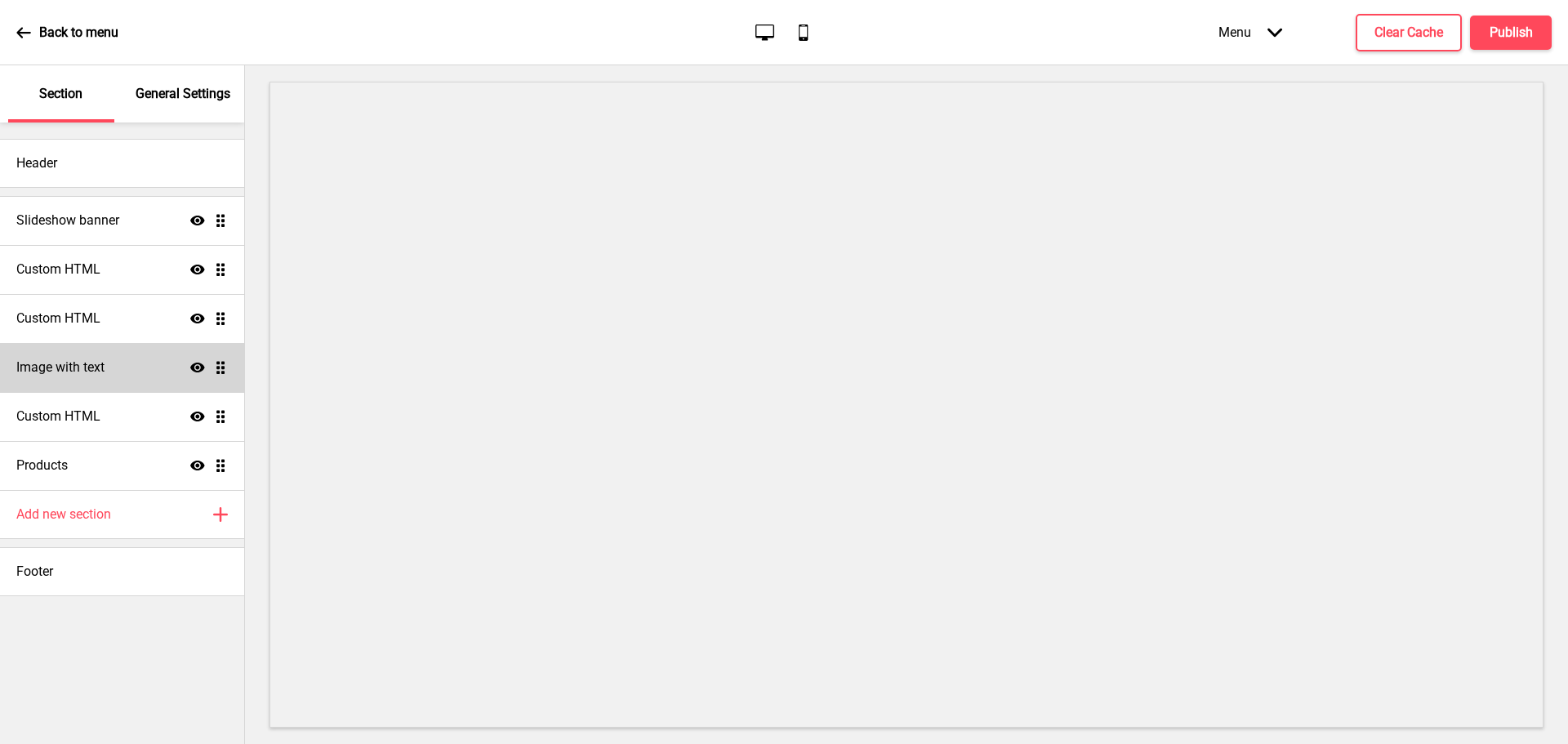
click at [79, 356] on div "Image with text Show Drag" at bounding box center [122, 367] width 245 height 49
select select "center"
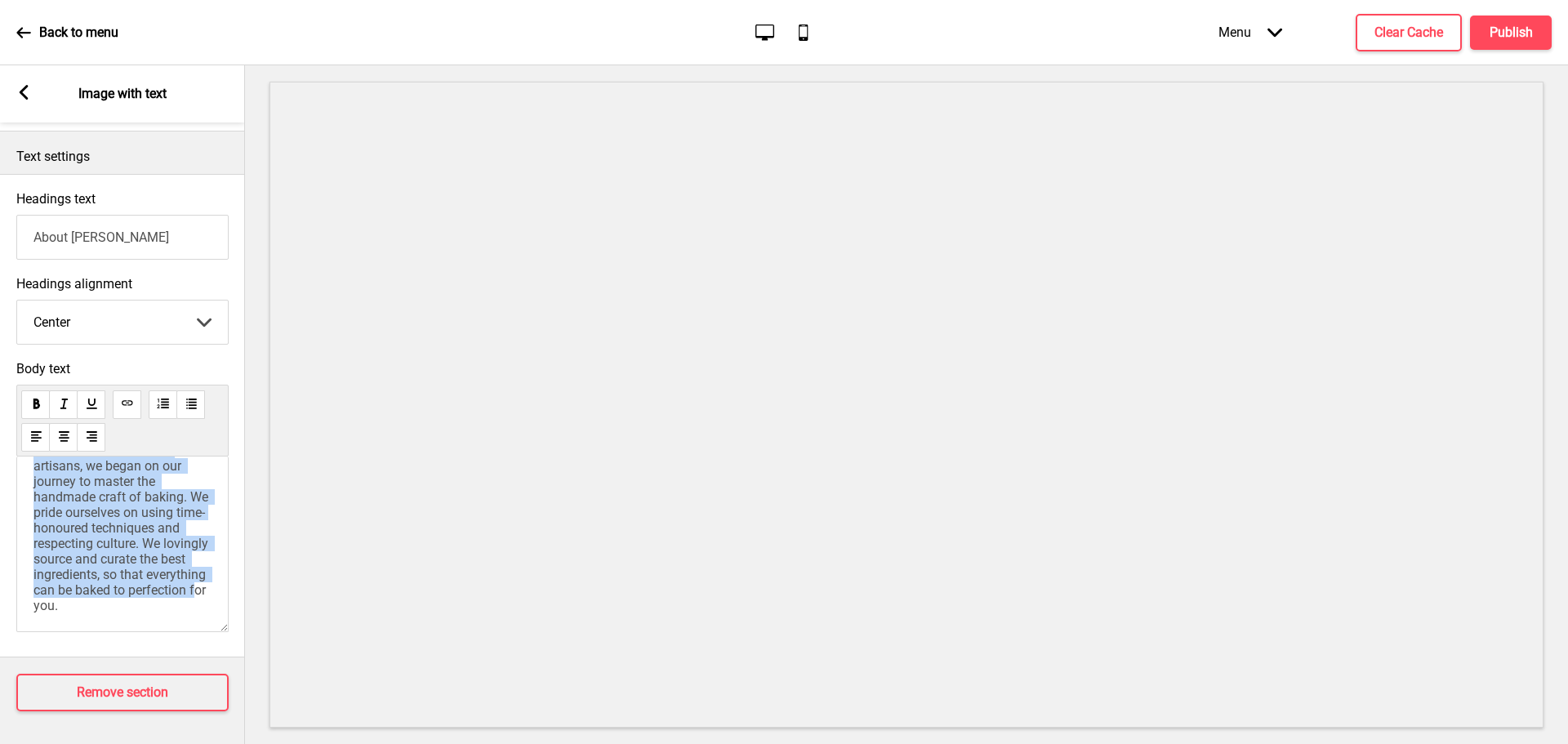
scroll to position [133, 0]
drag, startPoint x: 35, startPoint y: 470, endPoint x: 201, endPoint y: 613, distance: 219.1
click at [201, 631] on div "Body text The story of Tiong Bahru Bakery began with our founder’s zest in want…" at bounding box center [122, 500] width 245 height 296
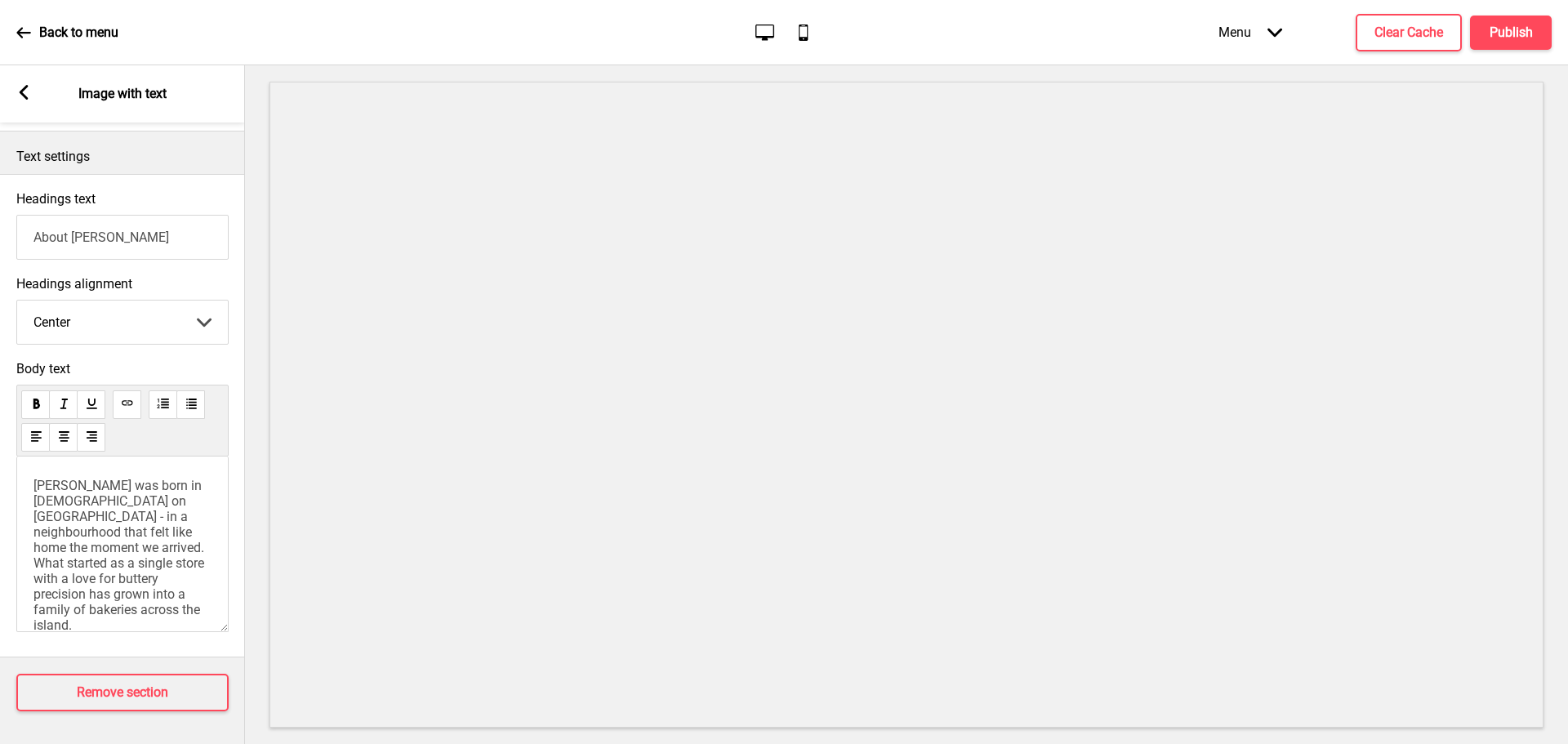
scroll to position [387, 0]
click at [1526, 37] on h4 "Publish" at bounding box center [1512, 33] width 44 height 18
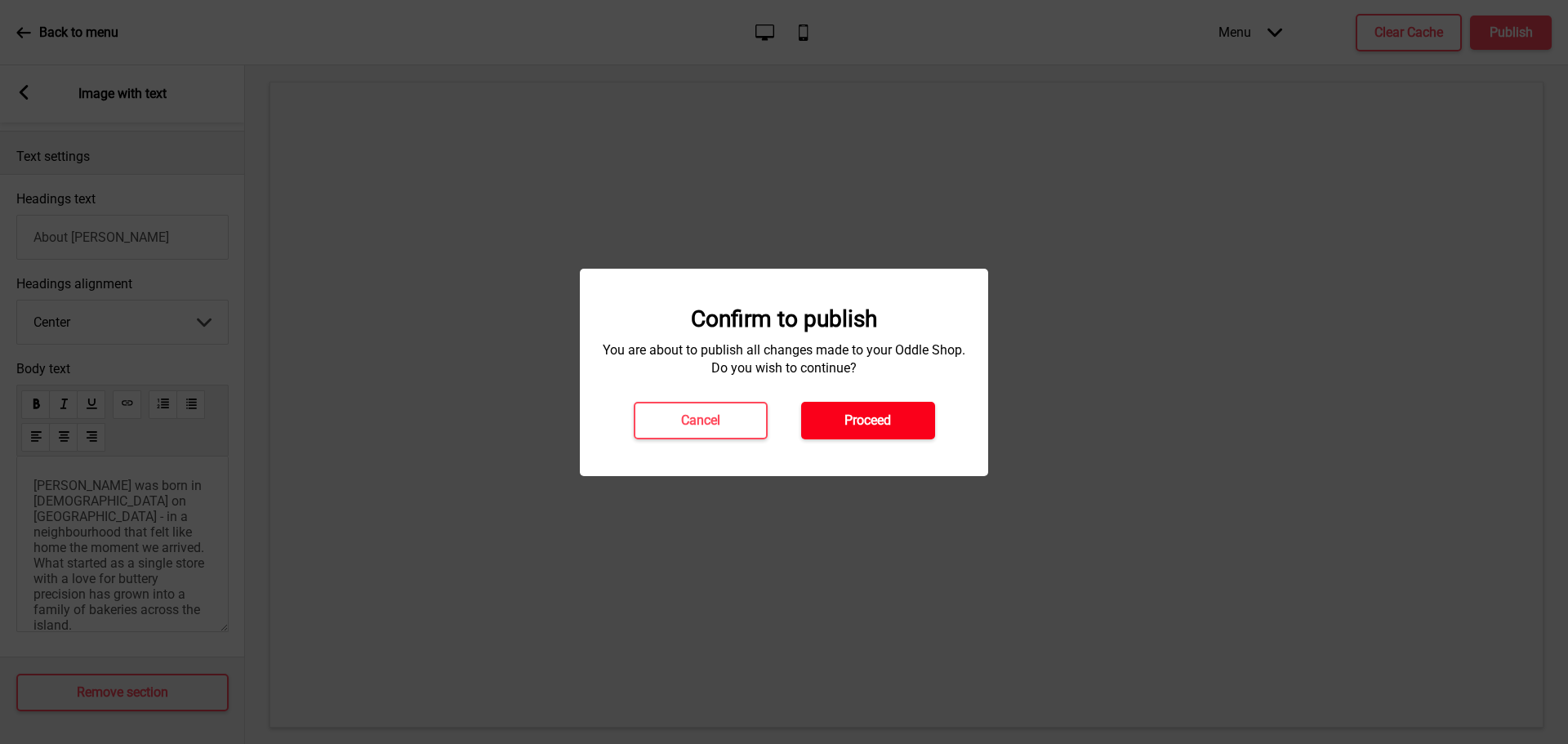
click at [876, 415] on h4 "Proceed" at bounding box center [868, 421] width 46 height 18
